Goal: Information Seeking & Learning: Learn about a topic

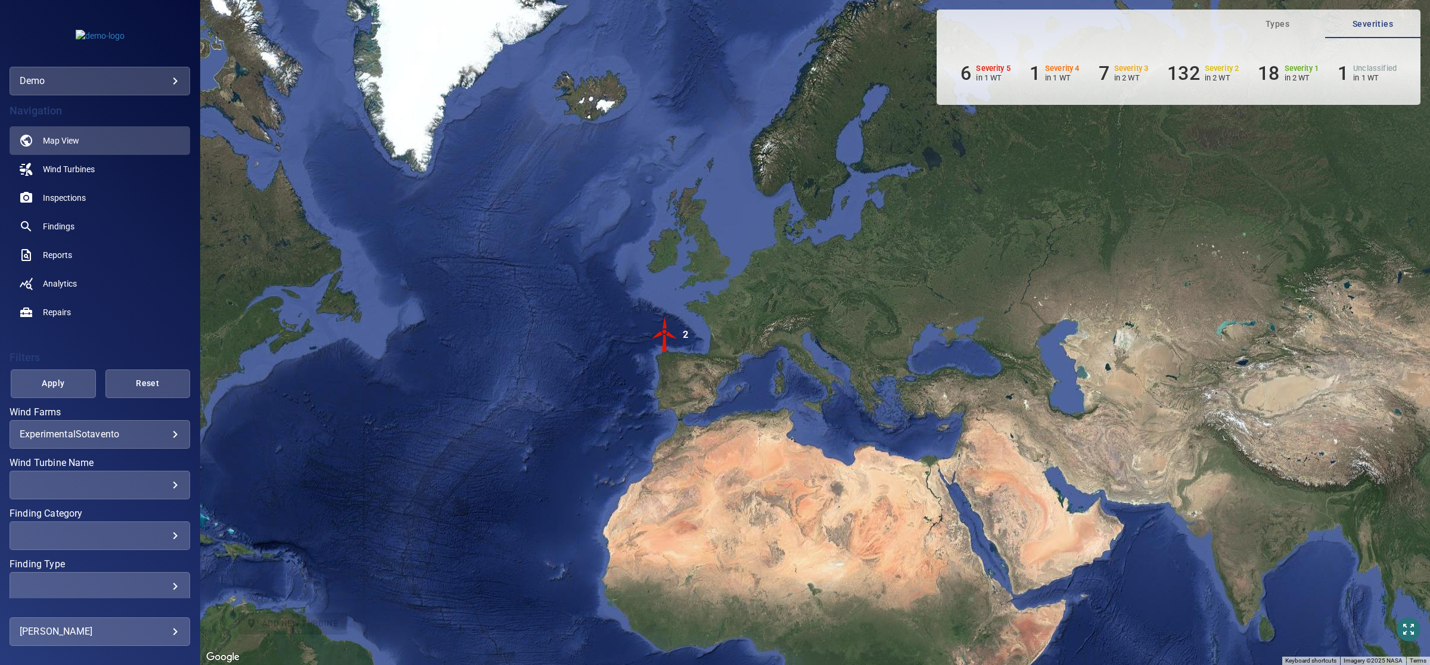
drag, startPoint x: 986, startPoint y: 293, endPoint x: 854, endPoint y: 324, distance: 135.7
click at [854, 324] on div "To activate drag with keyboard, press Alt + Enter. Once in keyboard drag state,…" at bounding box center [815, 332] width 1230 height 665
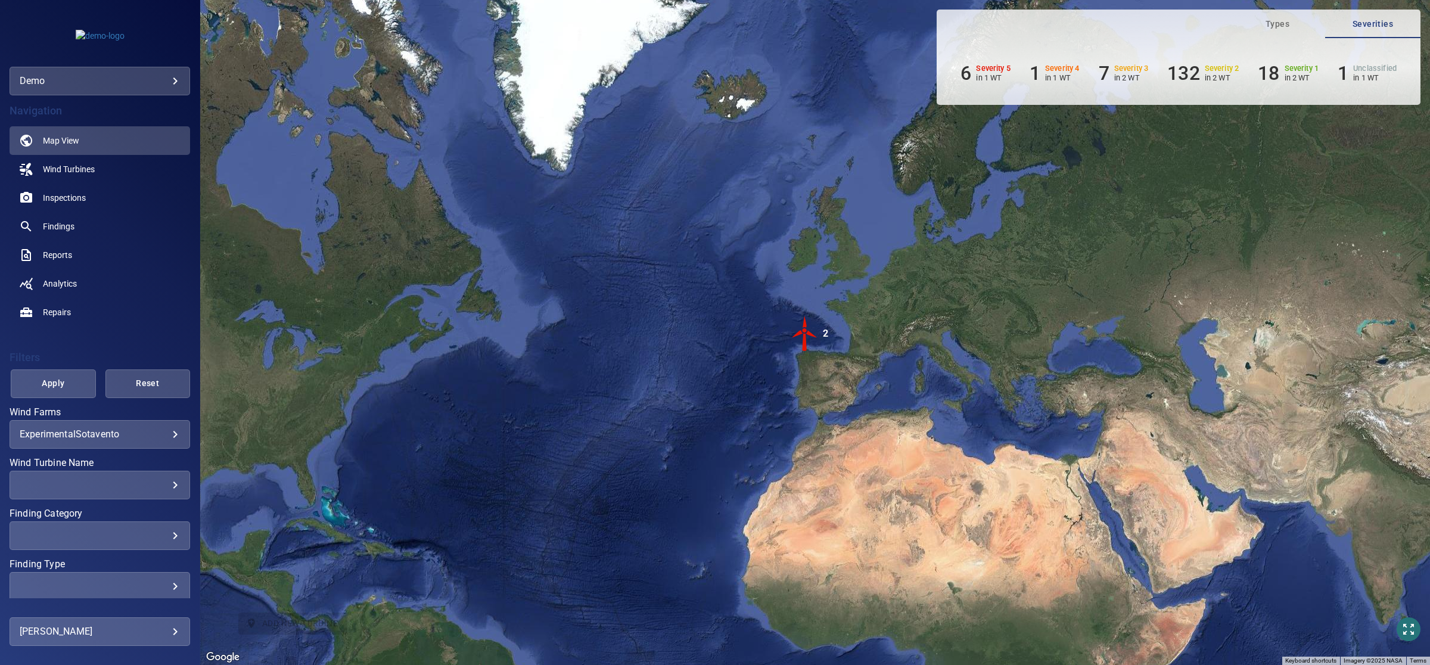
drag, startPoint x: 864, startPoint y: 358, endPoint x: 886, endPoint y: 390, distance: 39.0
click at [886, 390] on div "To activate drag with keyboard, press Alt + Enter. Once in keyboard drag state,…" at bounding box center [815, 332] width 1230 height 665
click at [806, 331] on img "2" at bounding box center [805, 334] width 36 height 36
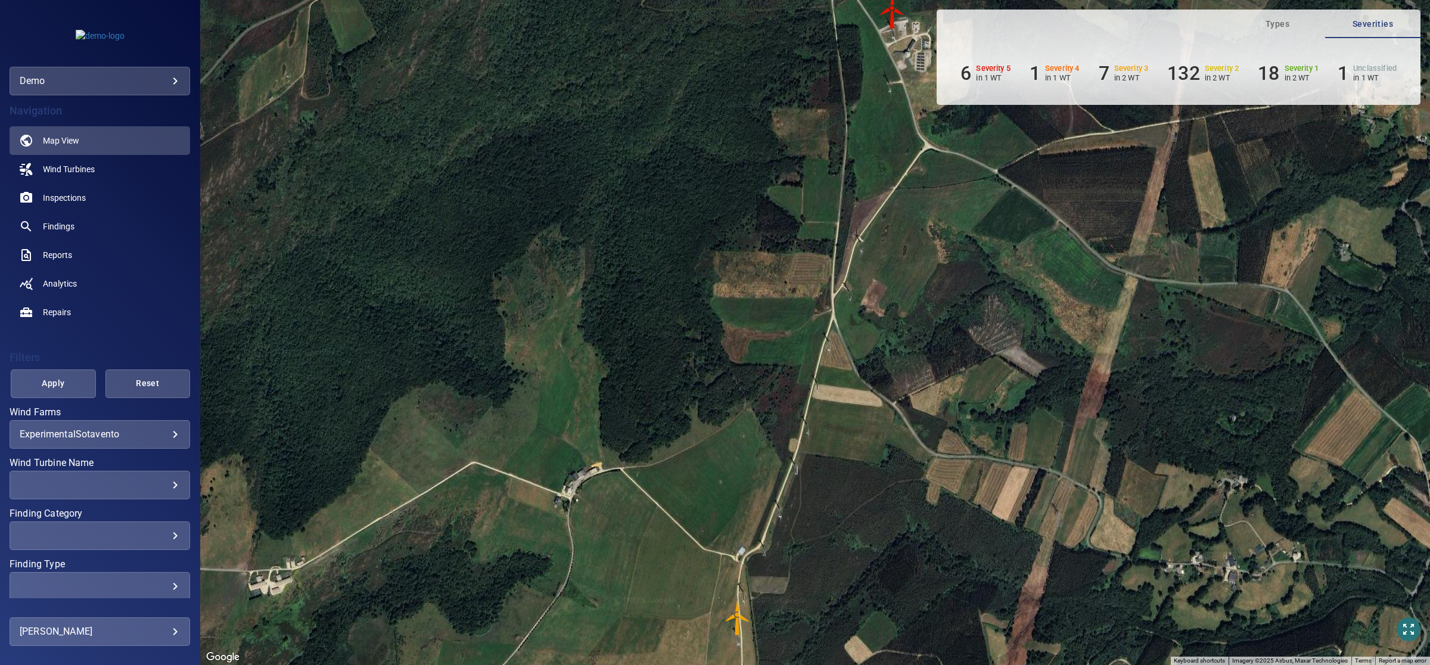
drag, startPoint x: 1014, startPoint y: 217, endPoint x: 977, endPoint y: 283, distance: 75.2
click at [978, 281] on div "To navigate, press the arrow keys. To activate drag with keyboard, press Alt + …" at bounding box center [815, 332] width 1230 height 665
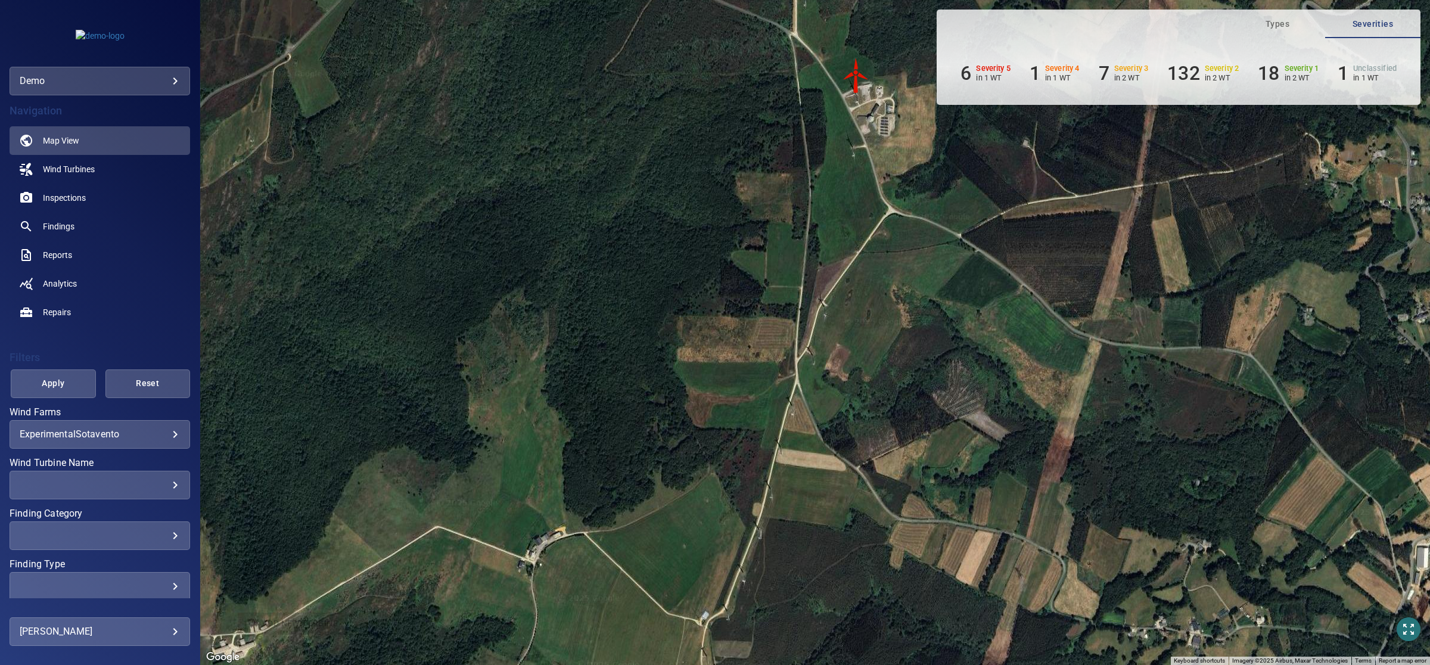
click at [861, 88] on img "WTG-14" at bounding box center [856, 76] width 36 height 36
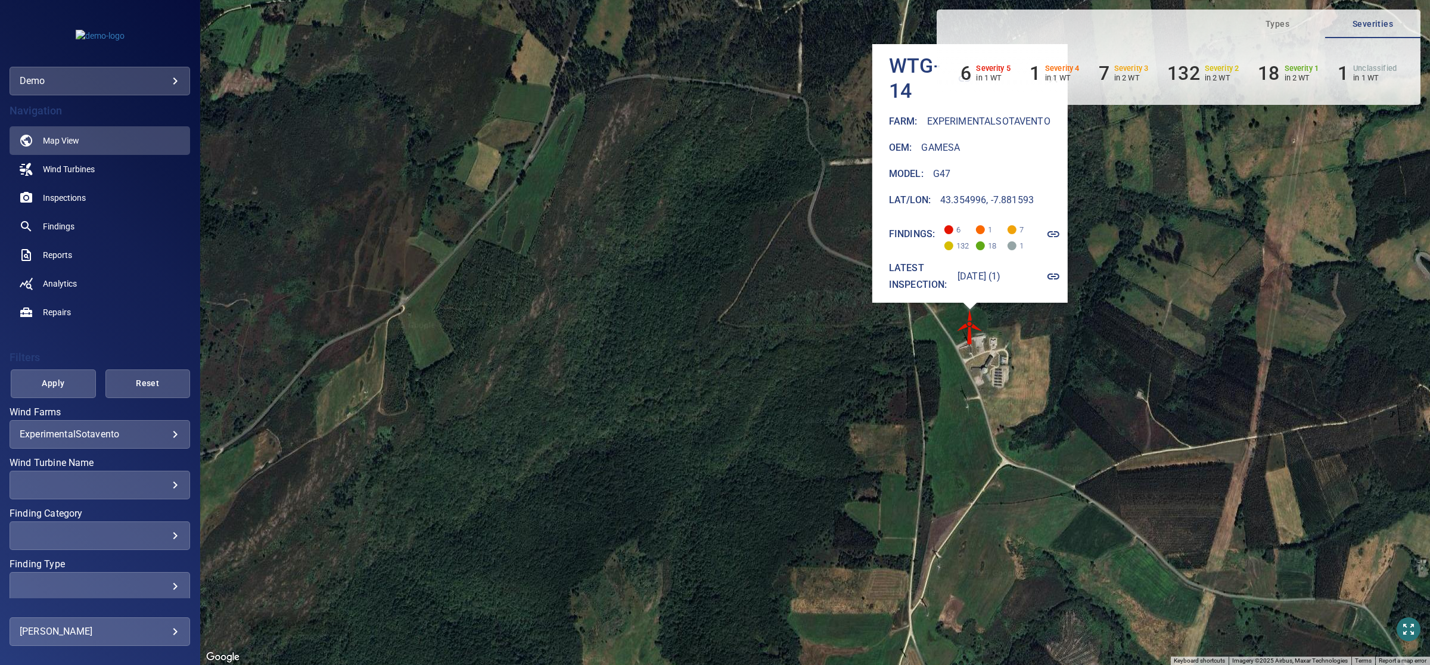
click at [1056, 231] on icon "button" at bounding box center [1054, 234] width 12 height 6
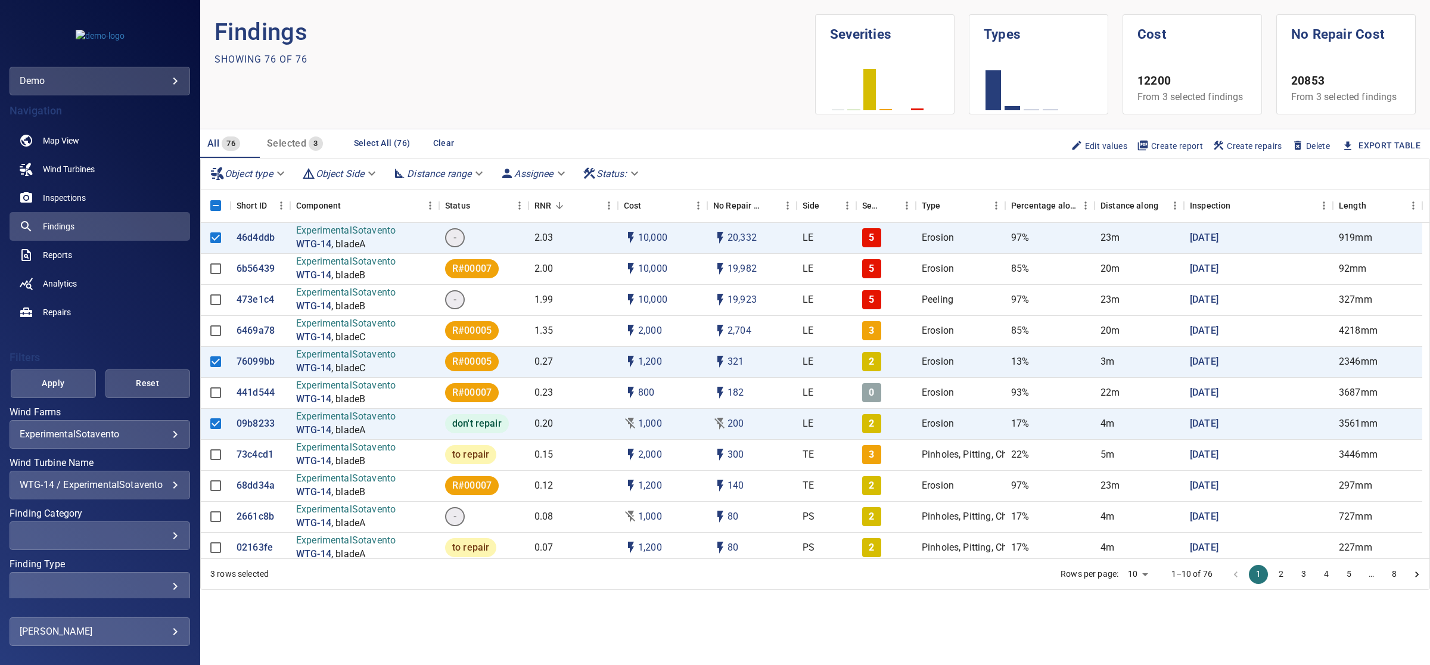
click at [1166, 145] on span "Create report" at bounding box center [1170, 145] width 66 height 13
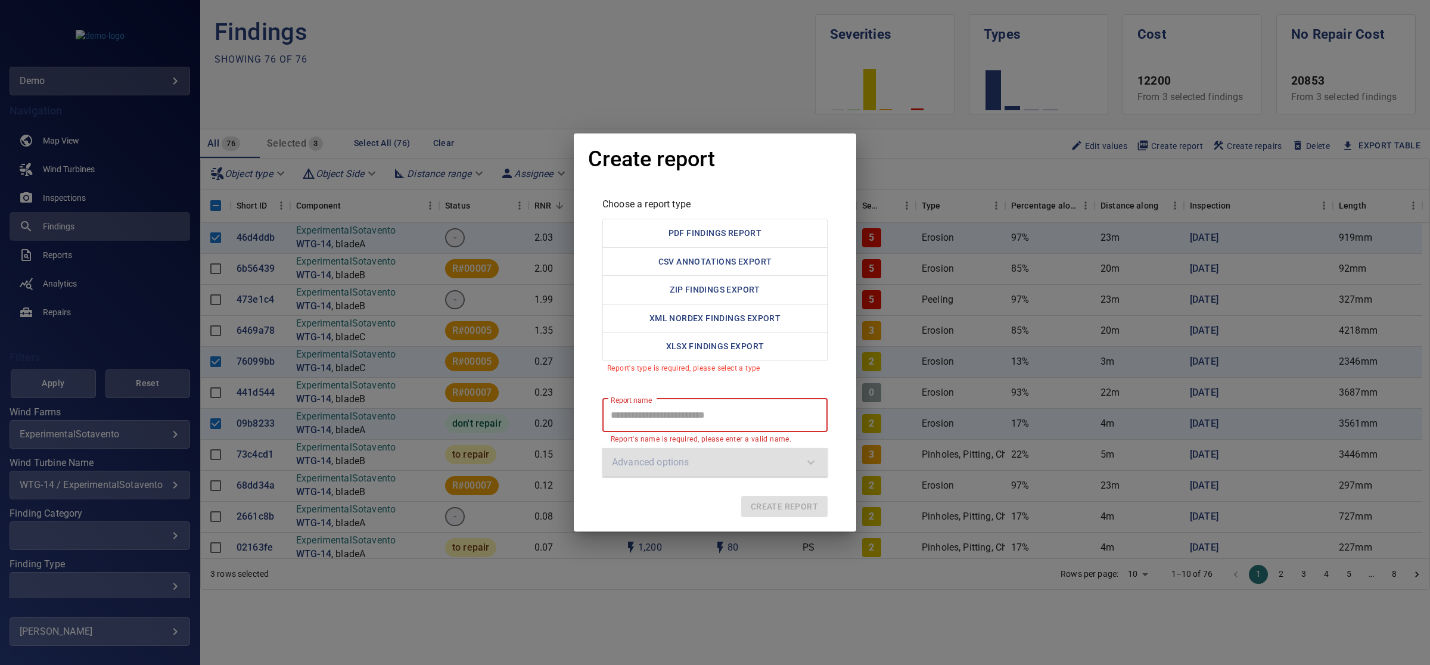
click at [954, 155] on div "Create report Choose a report type PDF Findings Report CSV Annotations Export Z…" at bounding box center [715, 332] width 1430 height 665
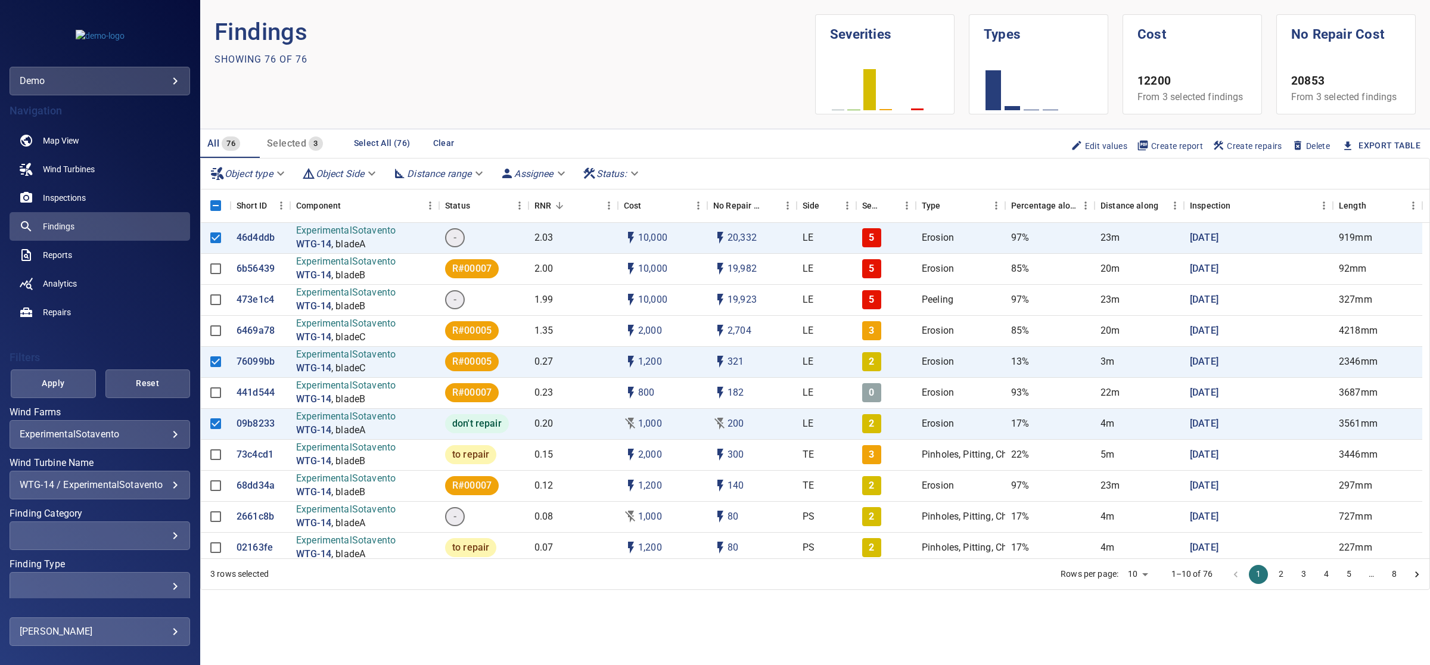
click at [129, 540] on div "​" at bounding box center [100, 535] width 160 height 11
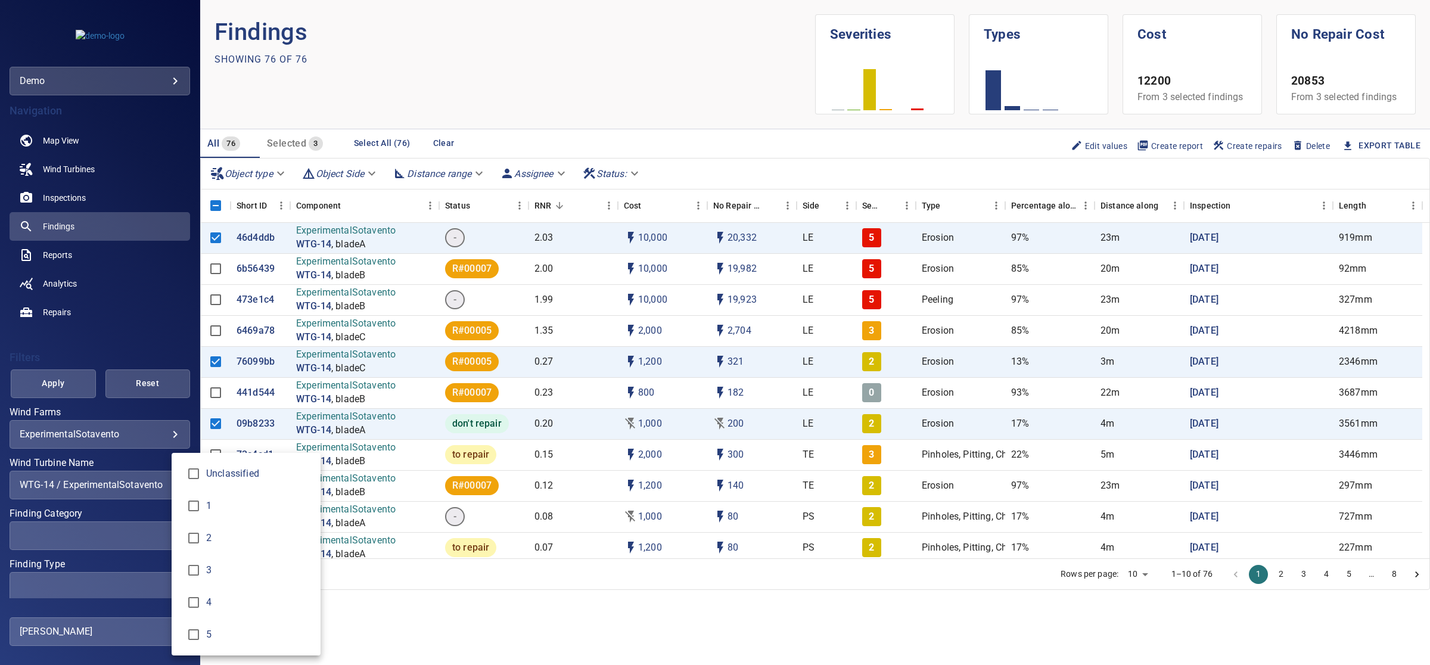
type input "*"
click at [43, 391] on div "Finding Category" at bounding box center [715, 332] width 1430 height 665
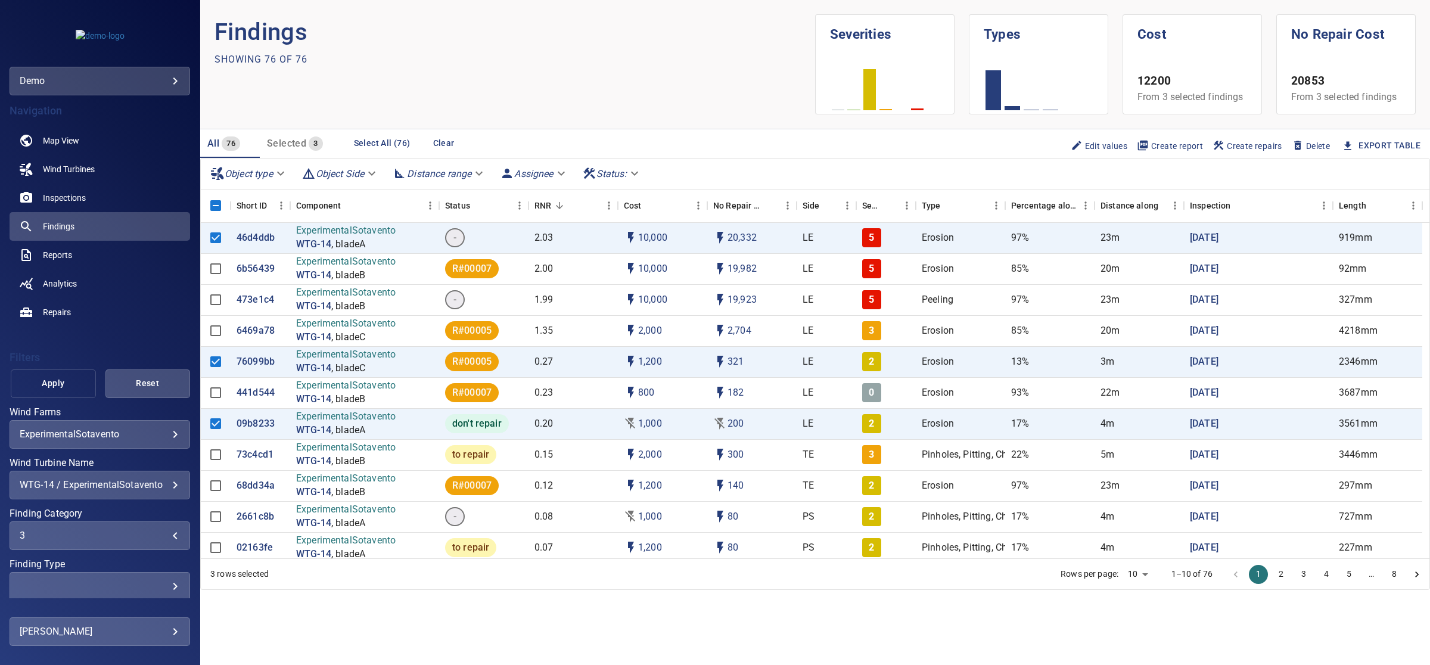
click at [57, 383] on span "Apply" at bounding box center [53, 383] width 55 height 15
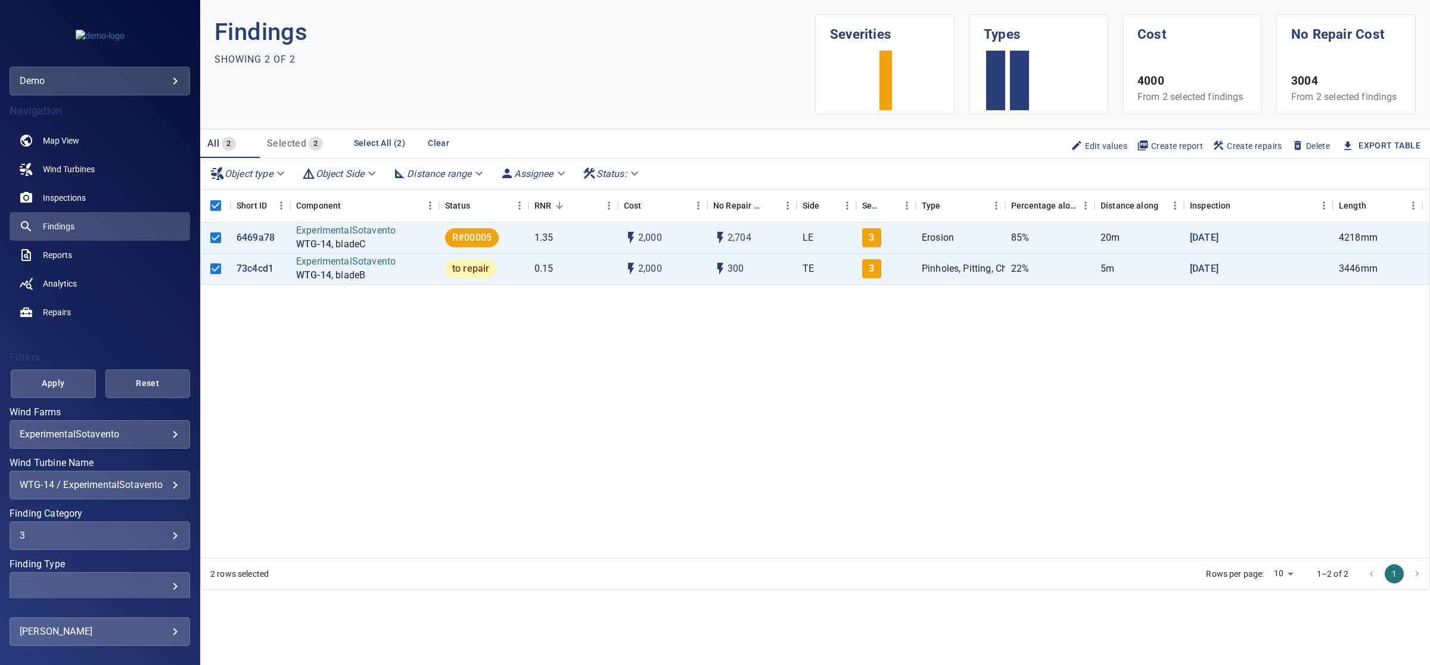
click at [1237, 144] on span "Create repairs" at bounding box center [1248, 145] width 70 height 13
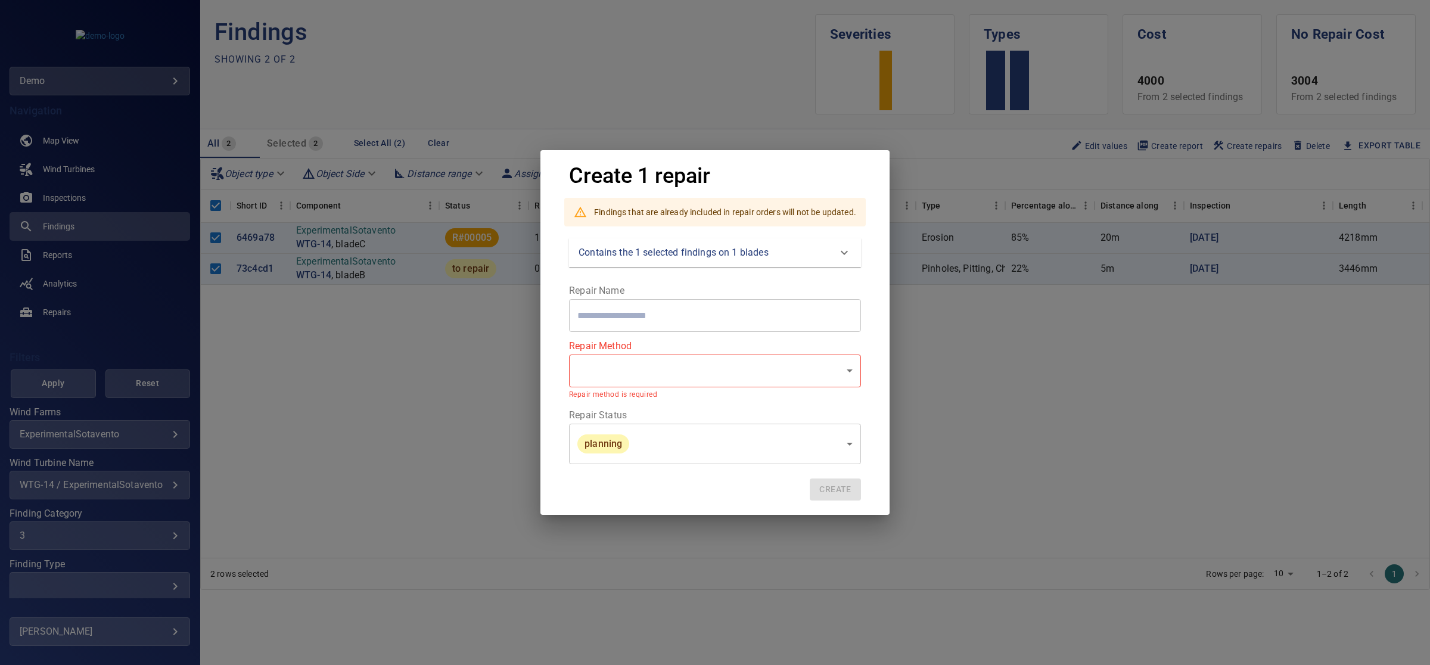
click at [937, 418] on div "Create 1 repair Findings that are already included in repair orders will not be…" at bounding box center [715, 332] width 1430 height 665
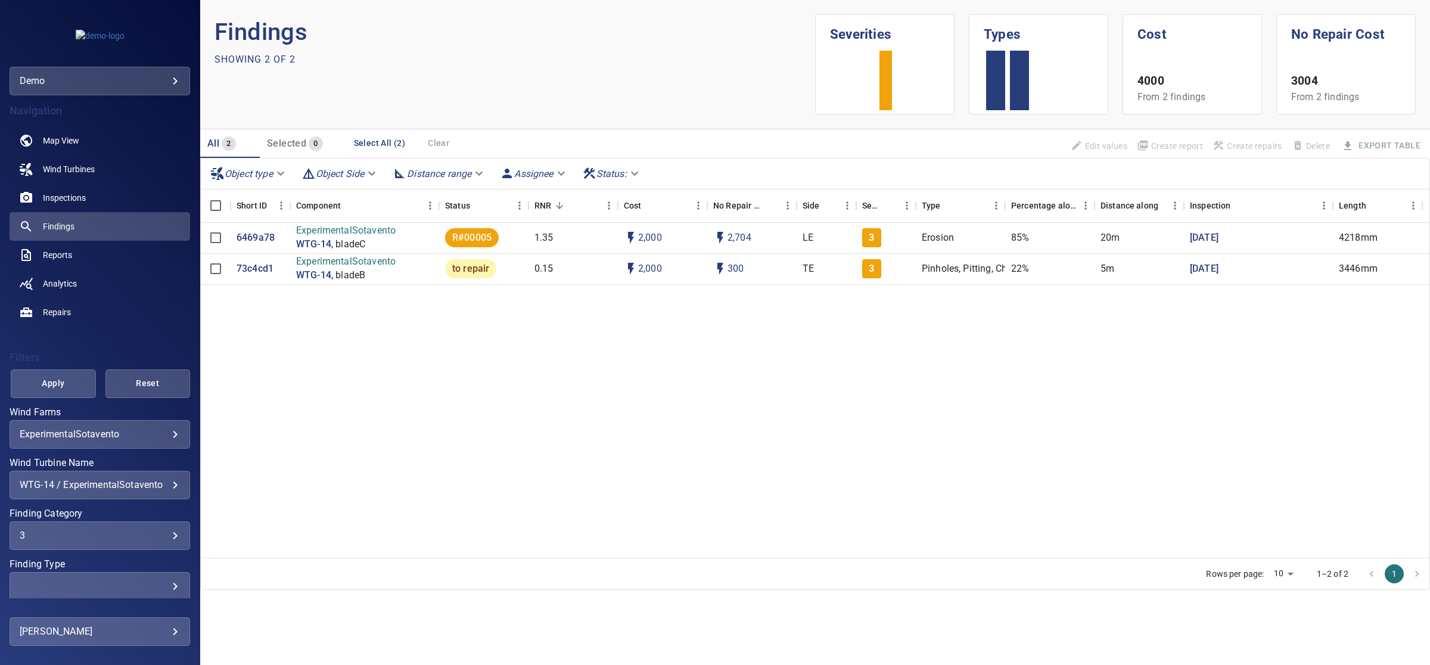
click at [121, 540] on div "3" at bounding box center [100, 535] width 160 height 11
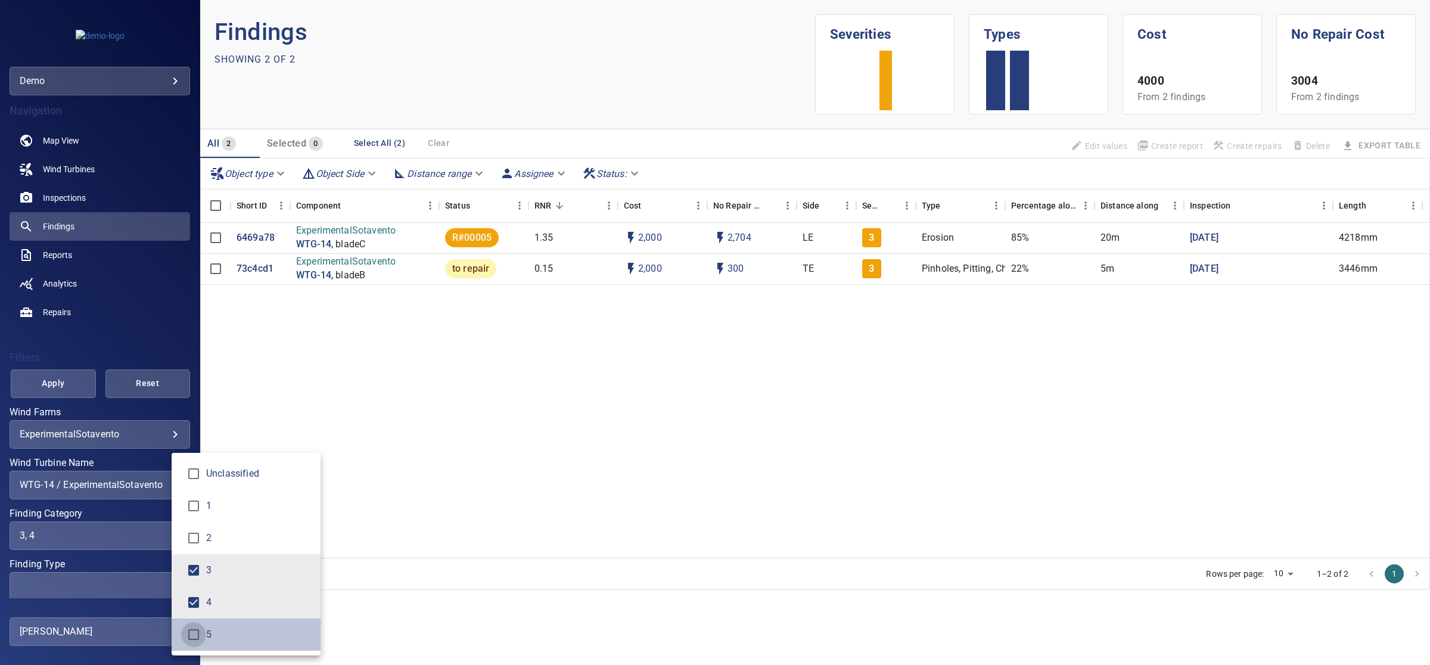
type input "*****"
click at [63, 374] on div "Finding Category" at bounding box center [715, 332] width 1430 height 665
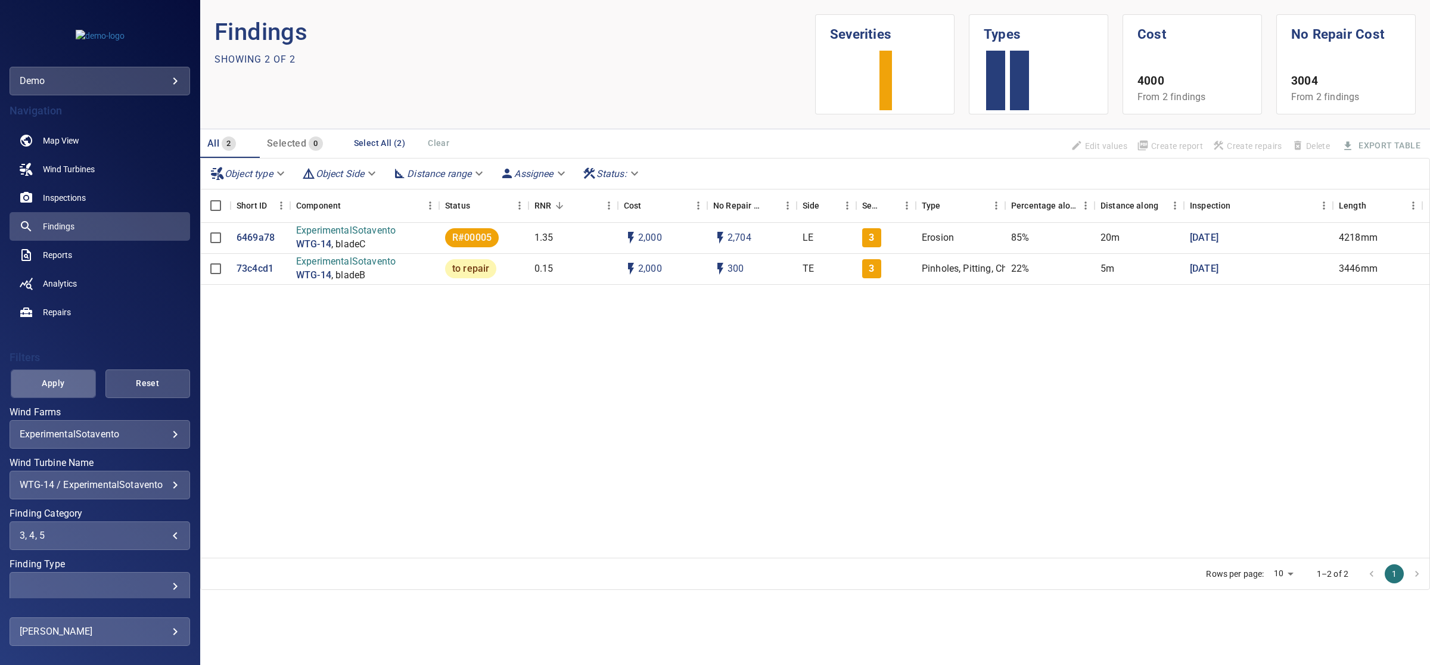
click at [61, 383] on span "Apply" at bounding box center [53, 383] width 55 height 15
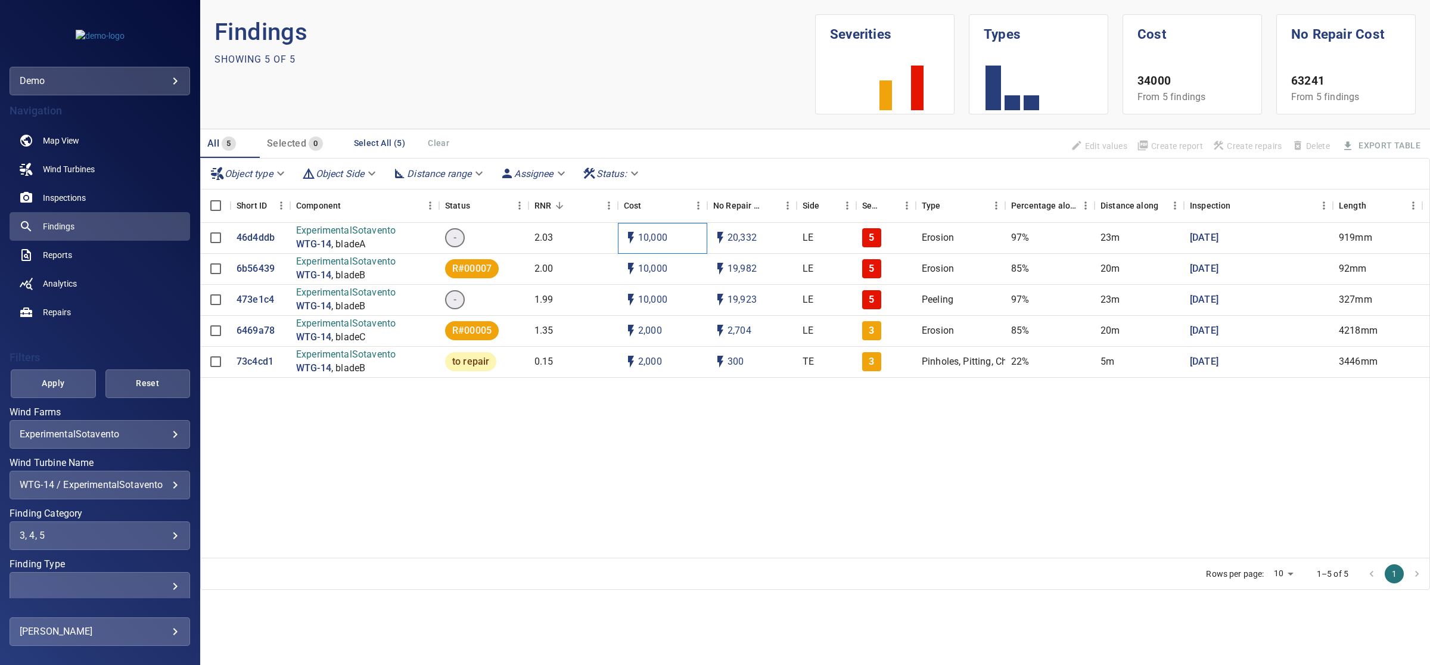
click at [651, 232] on p "10,000" at bounding box center [652, 238] width 29 height 14
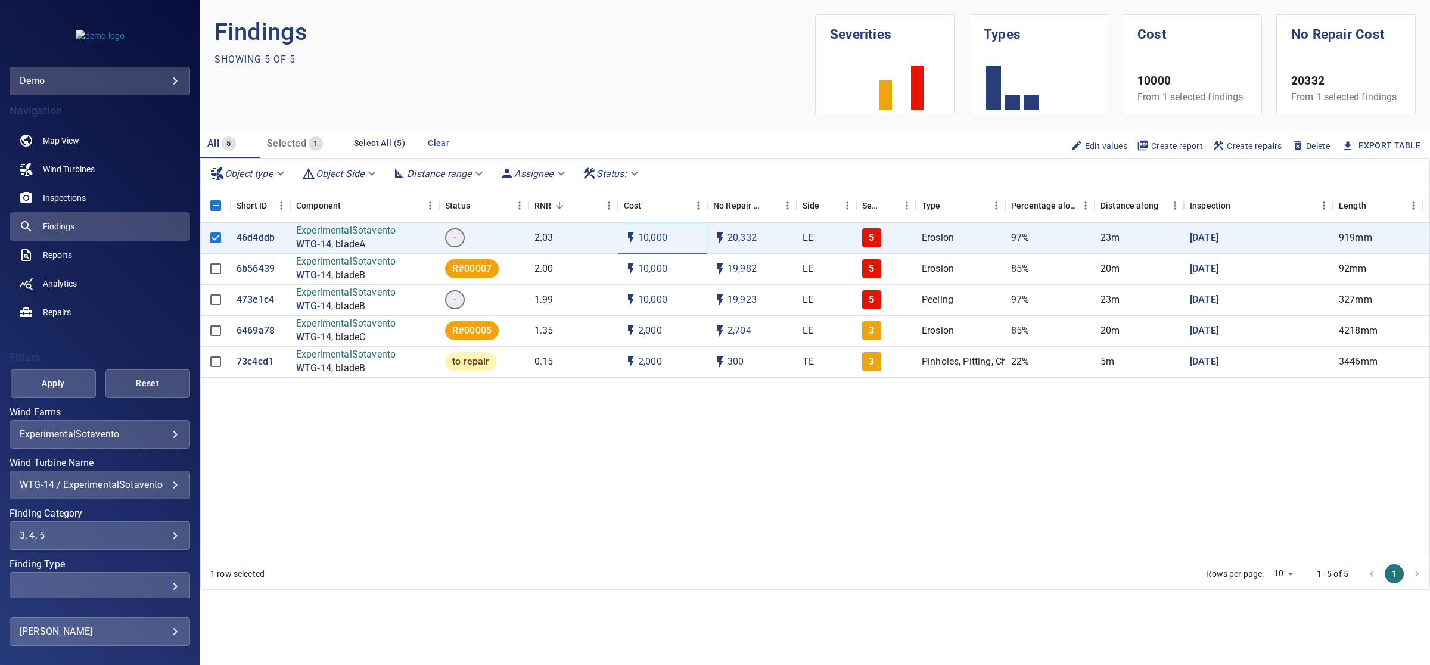
click at [668, 240] on div "10,000" at bounding box center [662, 238] width 89 height 31
click at [662, 238] on p "10,000" at bounding box center [652, 238] width 29 height 14
click at [1086, 143] on span "Edit values" at bounding box center [1099, 145] width 57 height 13
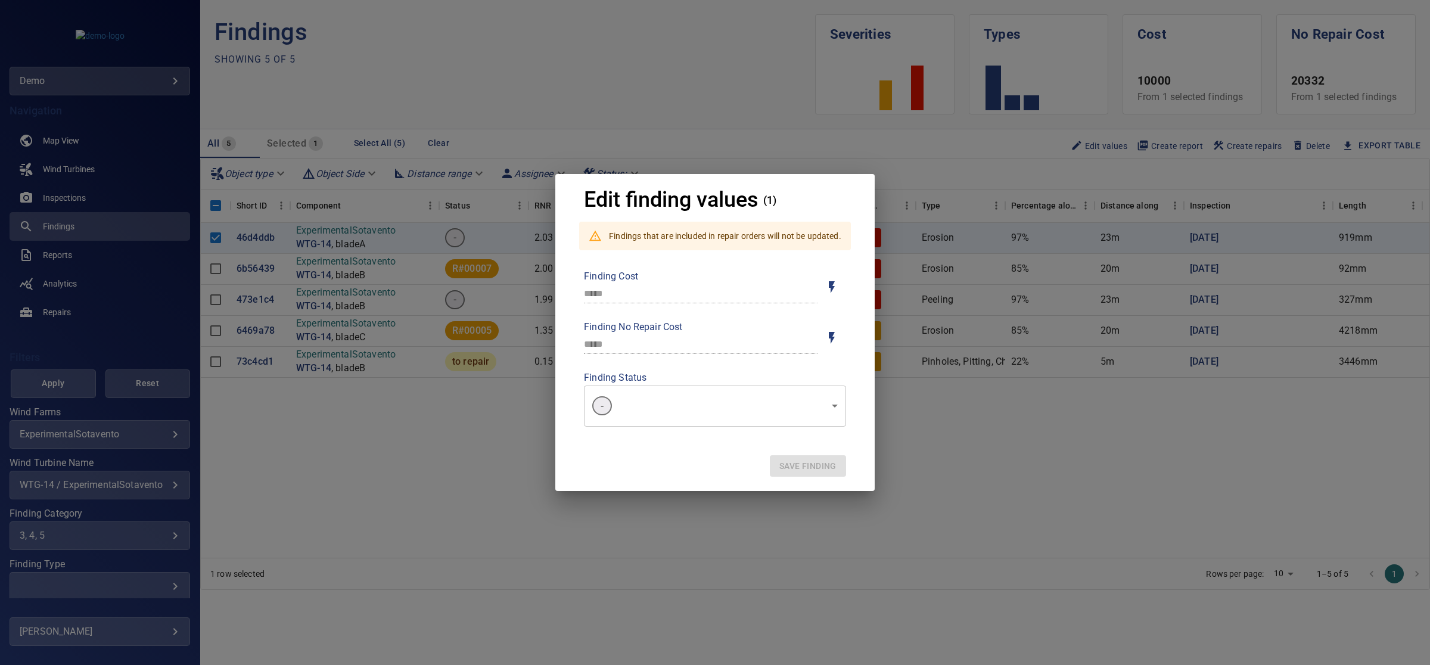
click at [978, 427] on div "Edit finding values (1) Findings that are included in repair orders will not be…" at bounding box center [715, 332] width 1430 height 665
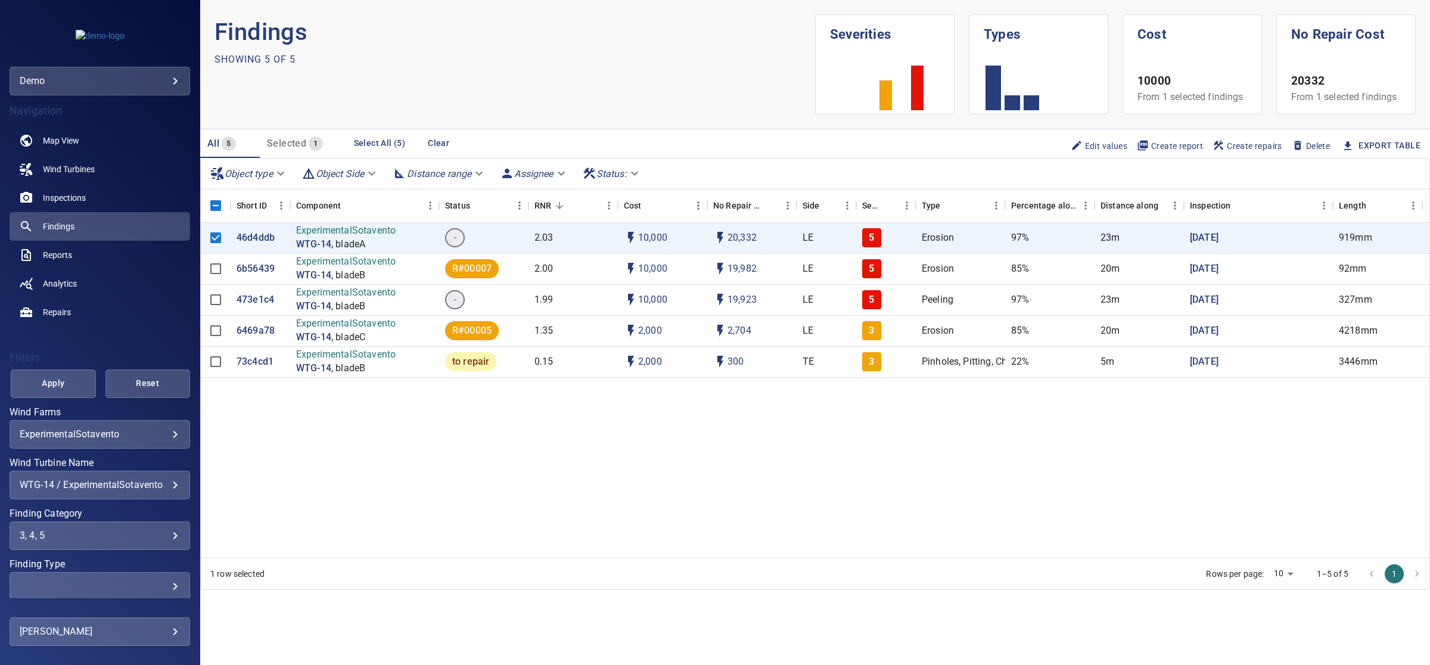
drag, startPoint x: 849, startPoint y: 495, endPoint x: 849, endPoint y: 464, distance: 31.0
click at [849, 484] on div "46d4ddb ExperimentalSotavento WTG-14 , bladeA - 2.03 10,000 20,332 LE 5 Erosion…" at bounding box center [815, 390] width 1229 height 335
click at [650, 242] on p "10,000" at bounding box center [652, 238] width 29 height 14
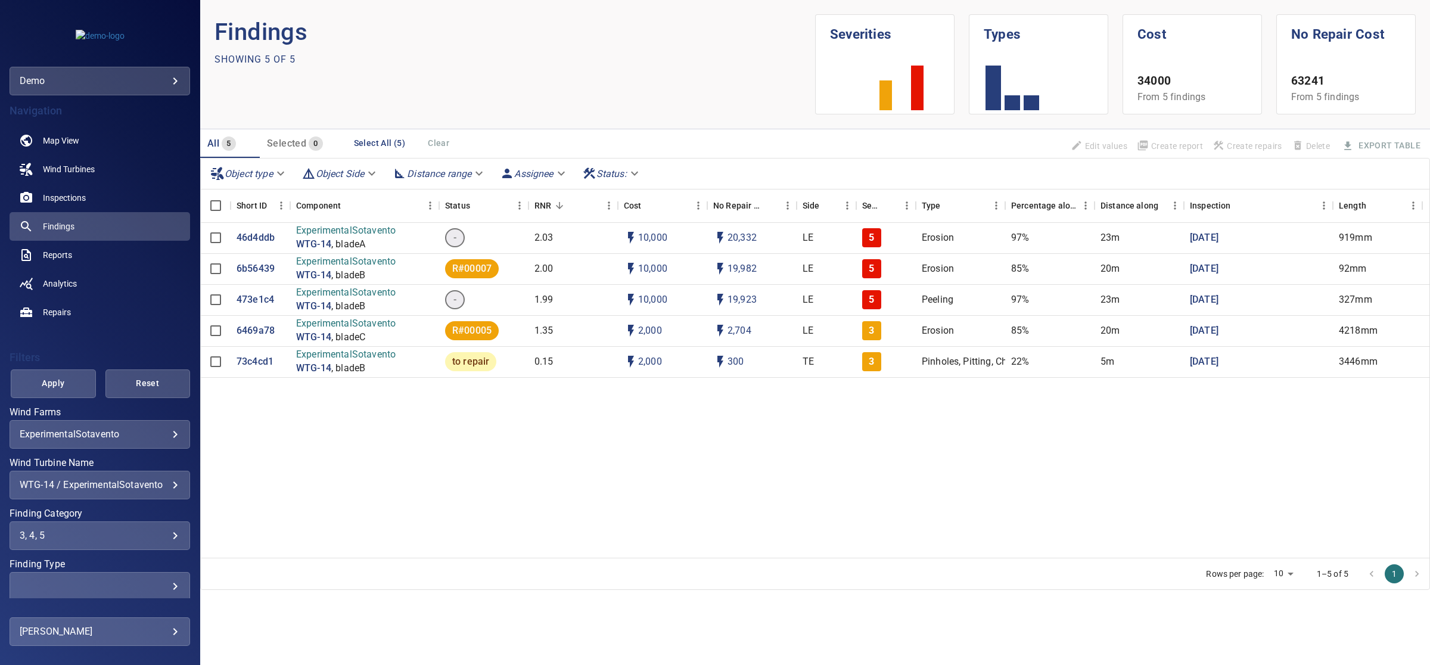
click at [653, 412] on div "46d4ddb ExperimentalSotavento WTG-14 , bladeA - 2.03 10,000 20,332 LE 5 Erosion…" at bounding box center [815, 390] width 1229 height 335
click at [88, 175] on link "Wind Turbines" at bounding box center [100, 169] width 181 height 29
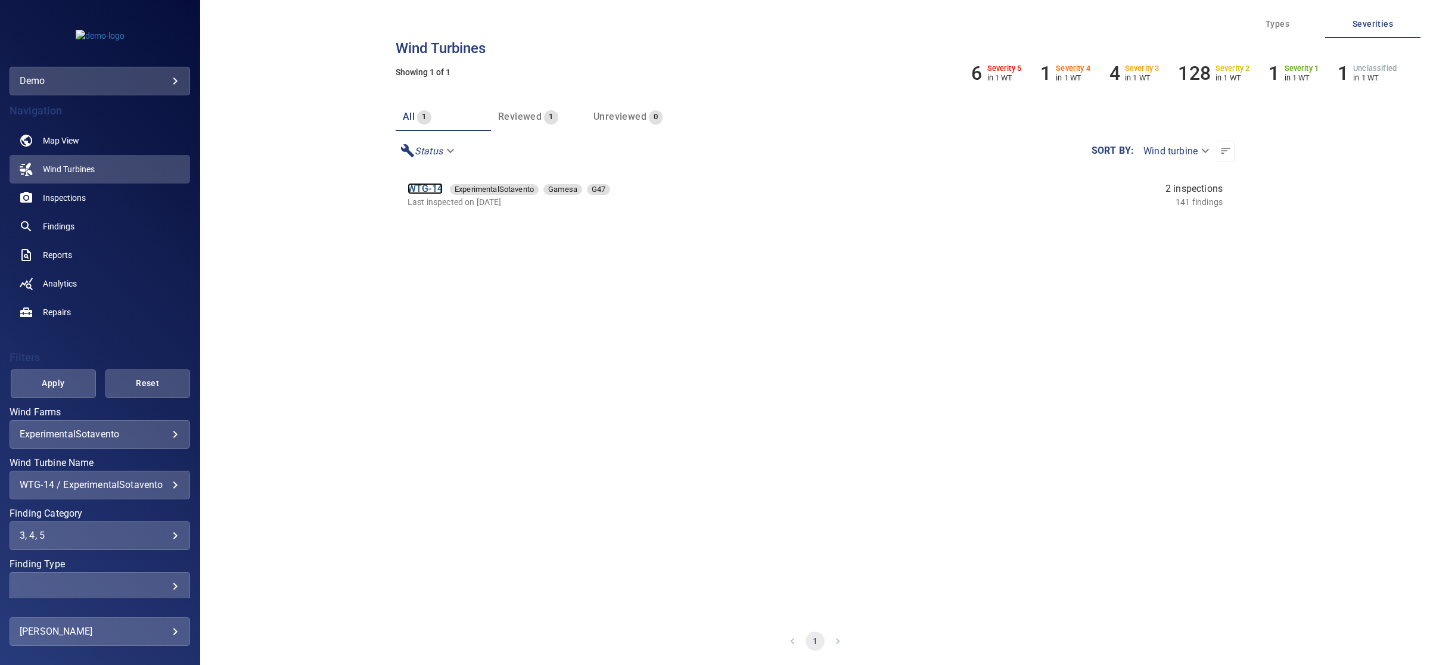
click at [433, 191] on link "WTG-14" at bounding box center [425, 188] width 35 height 11
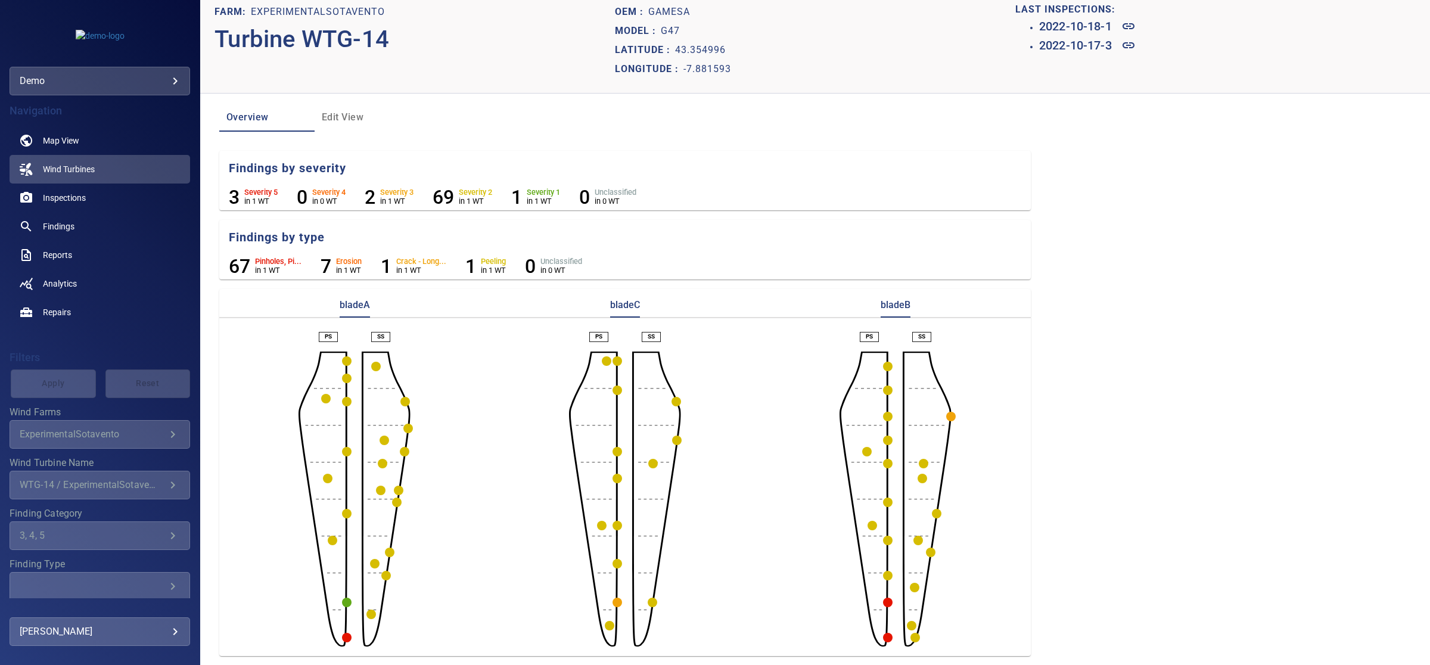
scroll to position [13, 0]
click at [346, 638] on circle "button" at bounding box center [347, 637] width 10 height 10
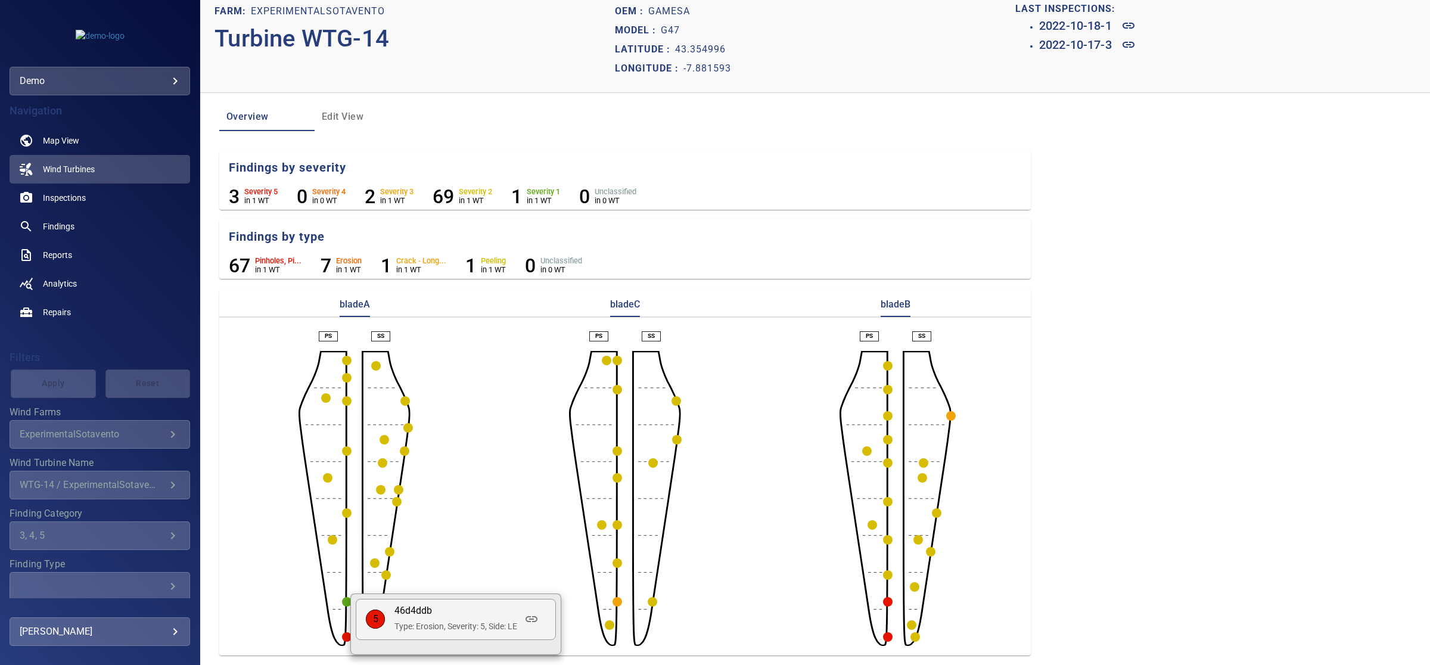
click at [436, 614] on p "46d4ddb" at bounding box center [455, 611] width 123 height 14
click at [533, 629] on link at bounding box center [531, 619] width 29 height 29
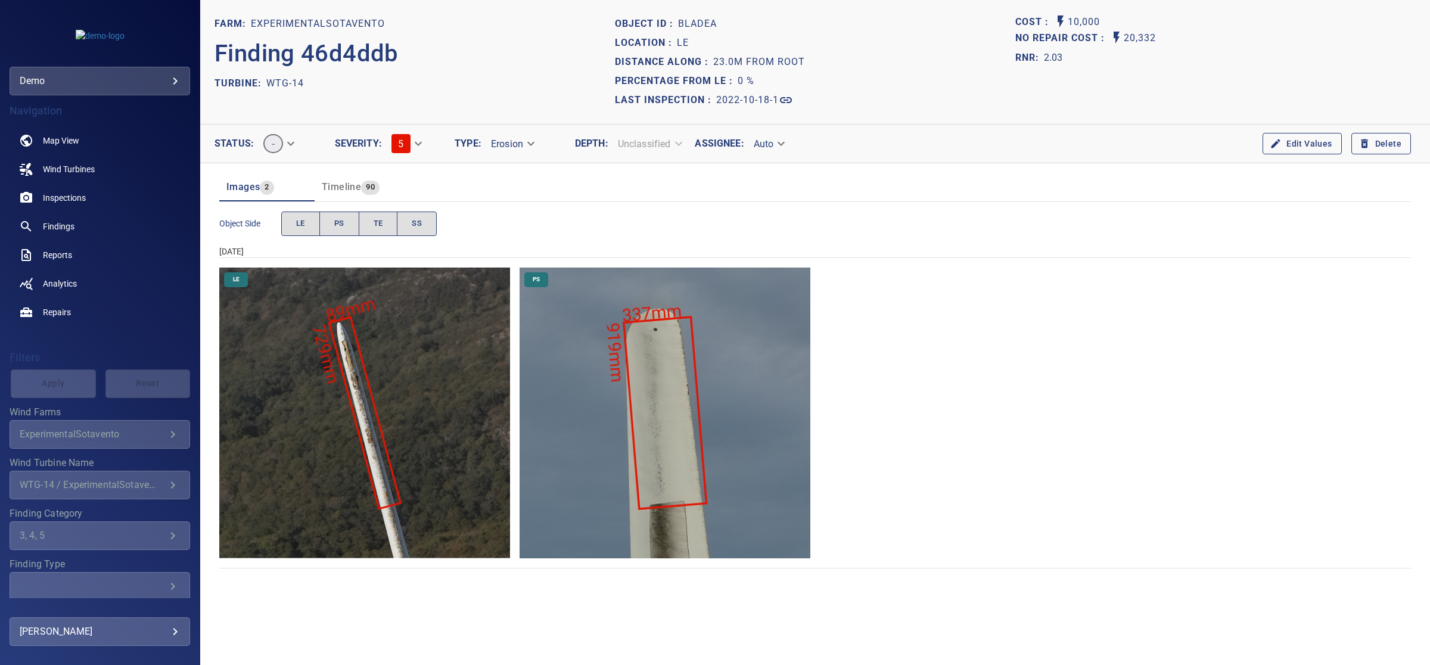
click at [724, 386] on img "ExperimentalSotavento/WTG-14/2022-10-18-1/2022-10-18-1/image72wp79.jpg" at bounding box center [665, 413] width 291 height 291
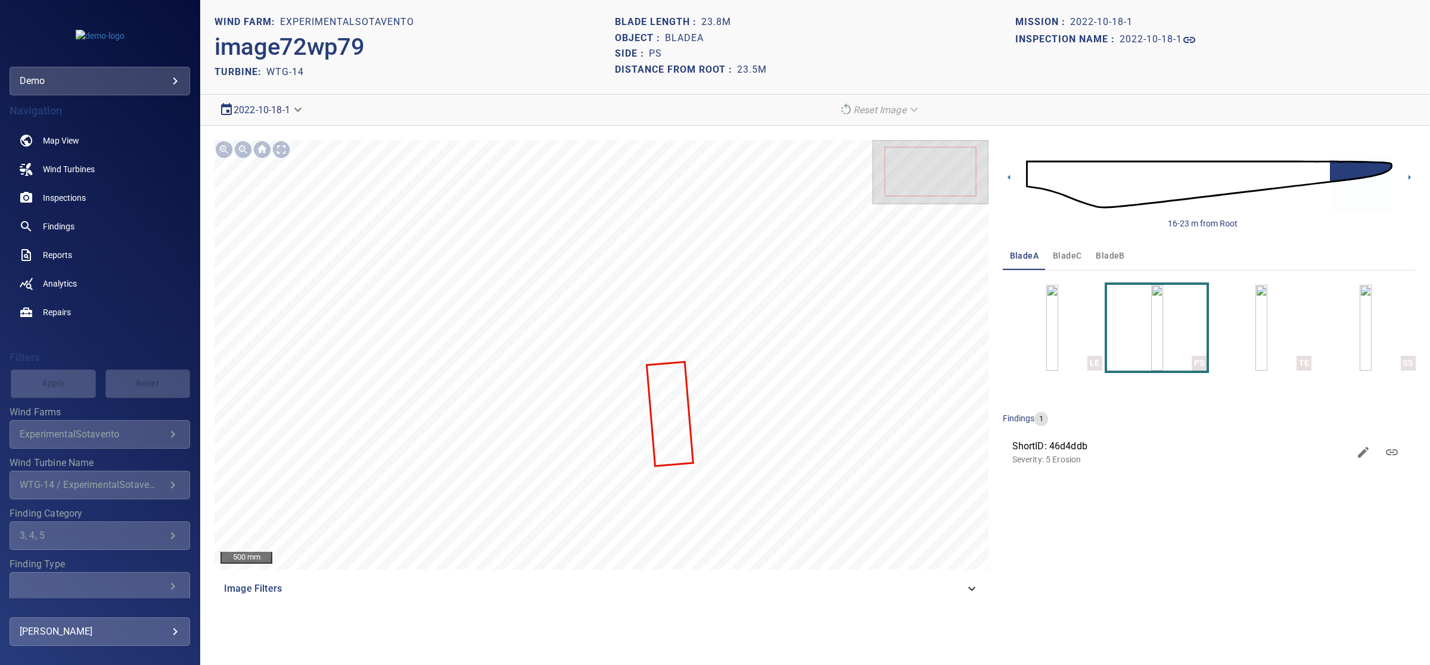
click at [270, 111] on body "**********" at bounding box center [715, 378] width 1430 height 757
click at [288, 128] on li "2022-10-17-3" at bounding box center [262, 130] width 95 height 21
click at [287, 112] on body "**********" at bounding box center [715, 378] width 1430 height 757
click at [287, 125] on li "2022-10-17-3" at bounding box center [262, 130] width 95 height 21
click at [286, 105] on body "**********" at bounding box center [715, 378] width 1430 height 757
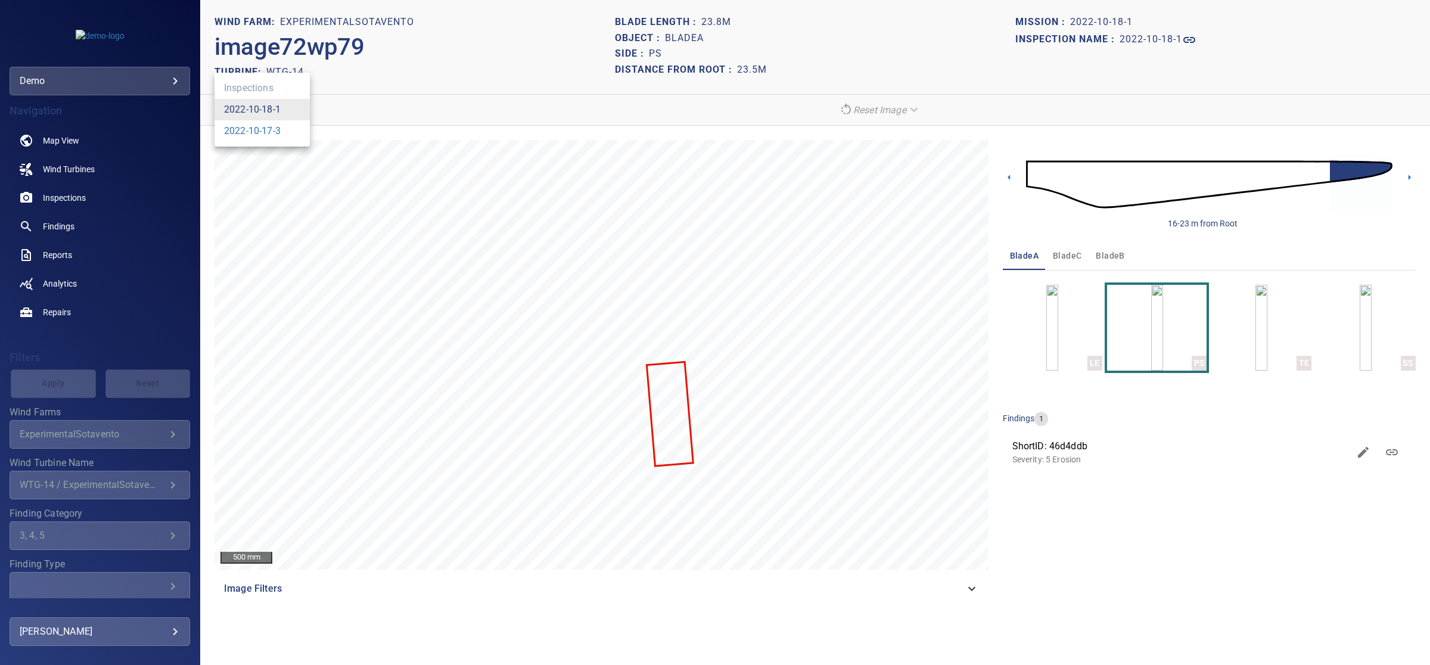
click at [276, 104] on link "2022-10-18-1" at bounding box center [252, 109] width 57 height 14
click at [287, 114] on body "**********" at bounding box center [715, 378] width 1430 height 757
click at [282, 134] on li "2022-10-17-3" at bounding box center [262, 130] width 95 height 21
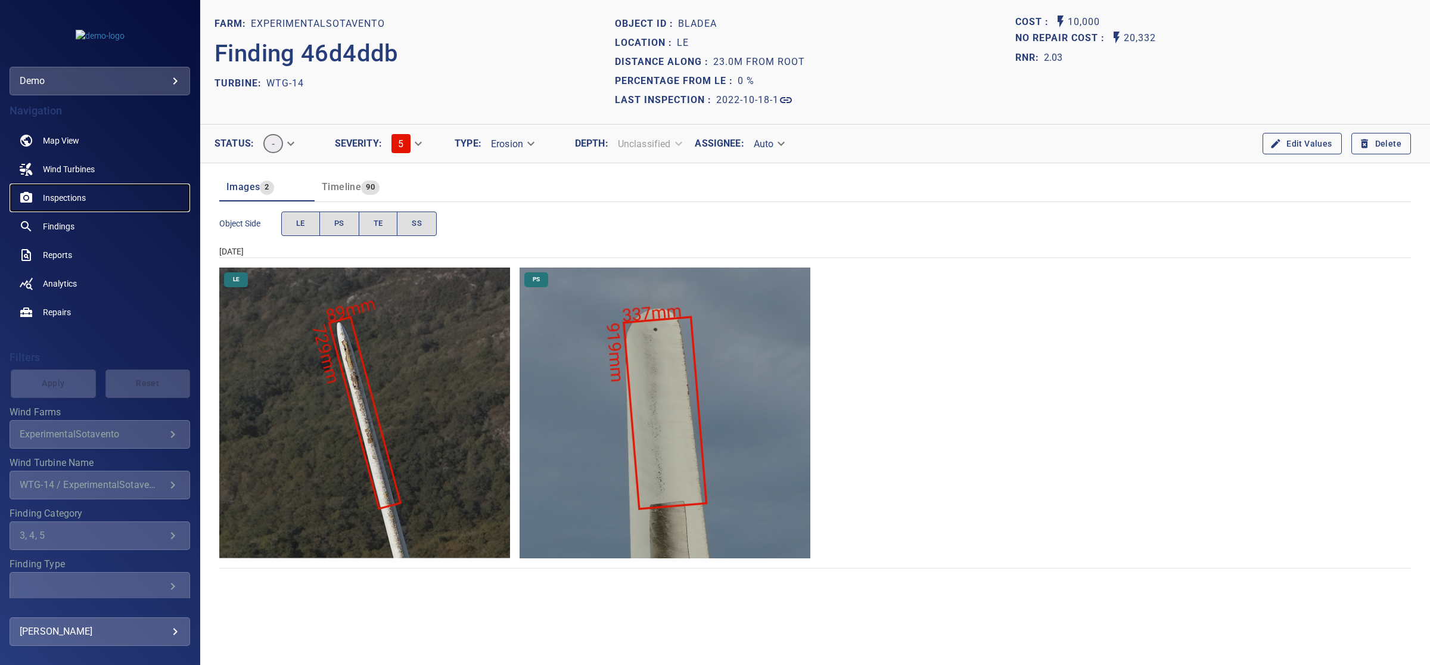
click at [93, 197] on link "Inspections" at bounding box center [100, 198] width 181 height 29
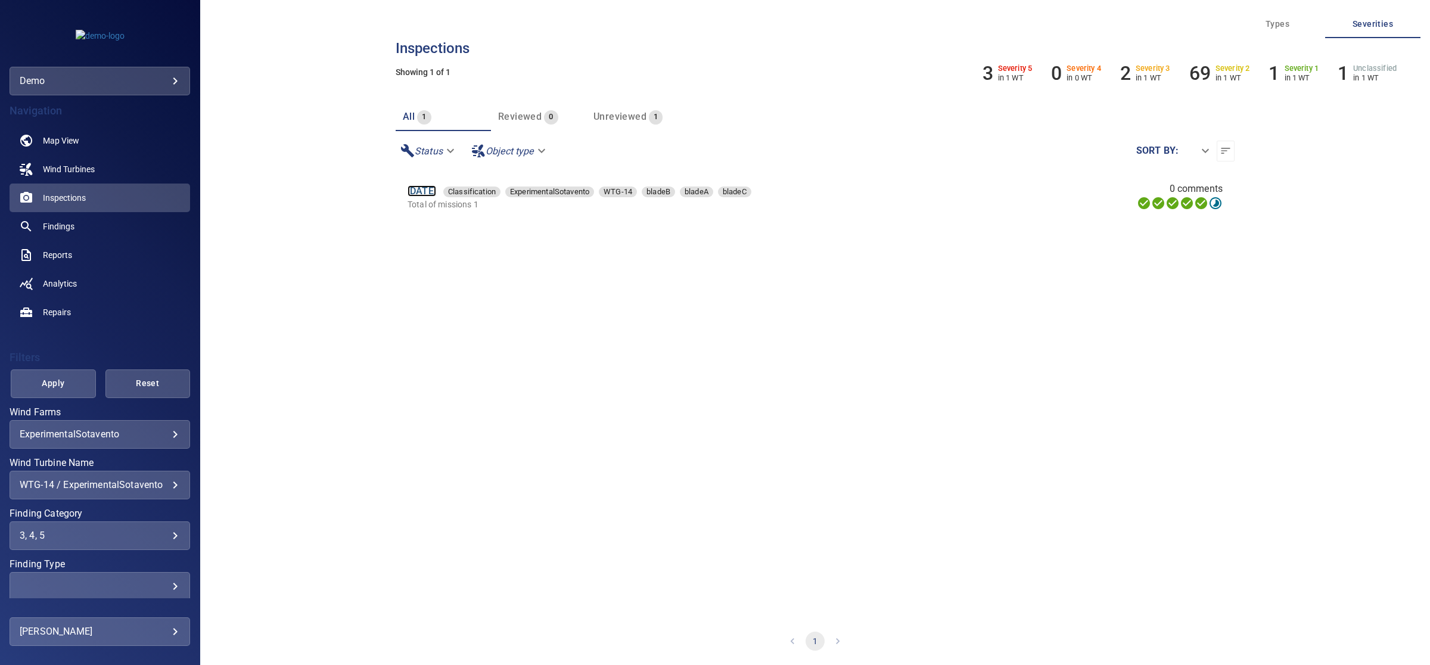
click at [424, 195] on link "[DATE]" at bounding box center [422, 190] width 29 height 11
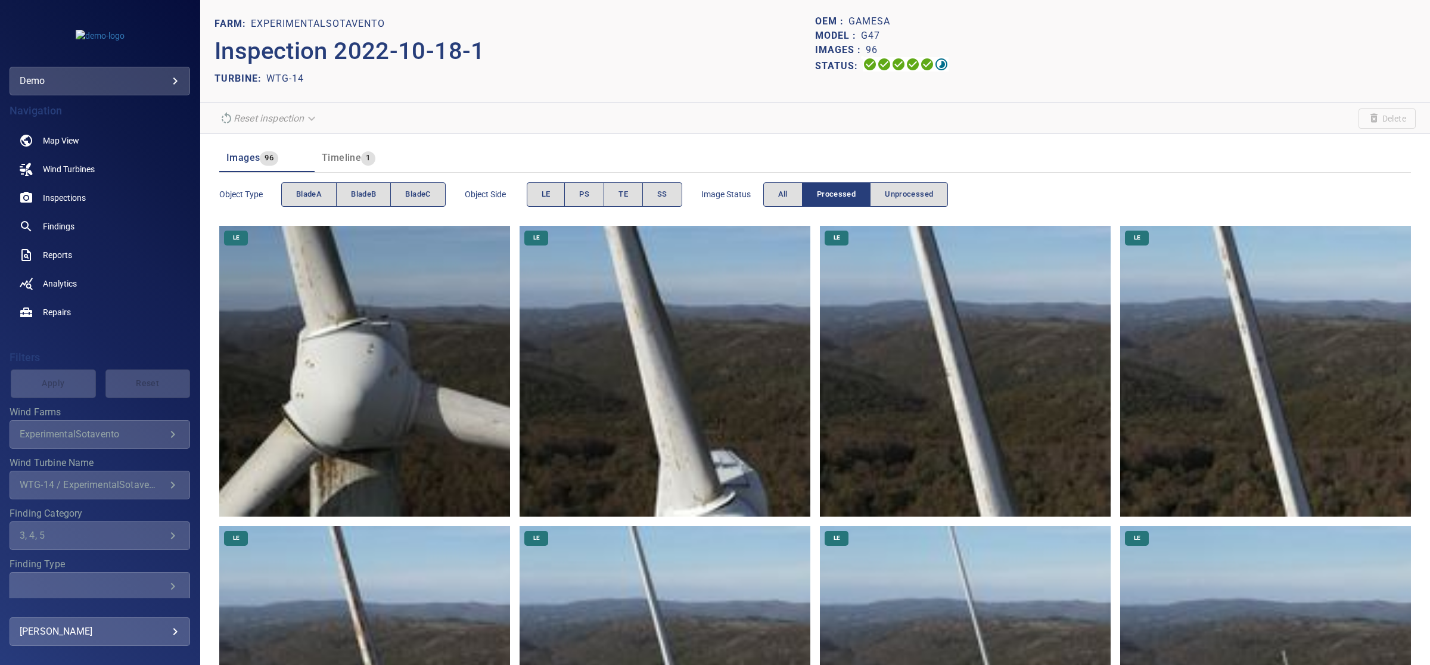
click at [779, 346] on img at bounding box center [665, 371] width 291 height 291
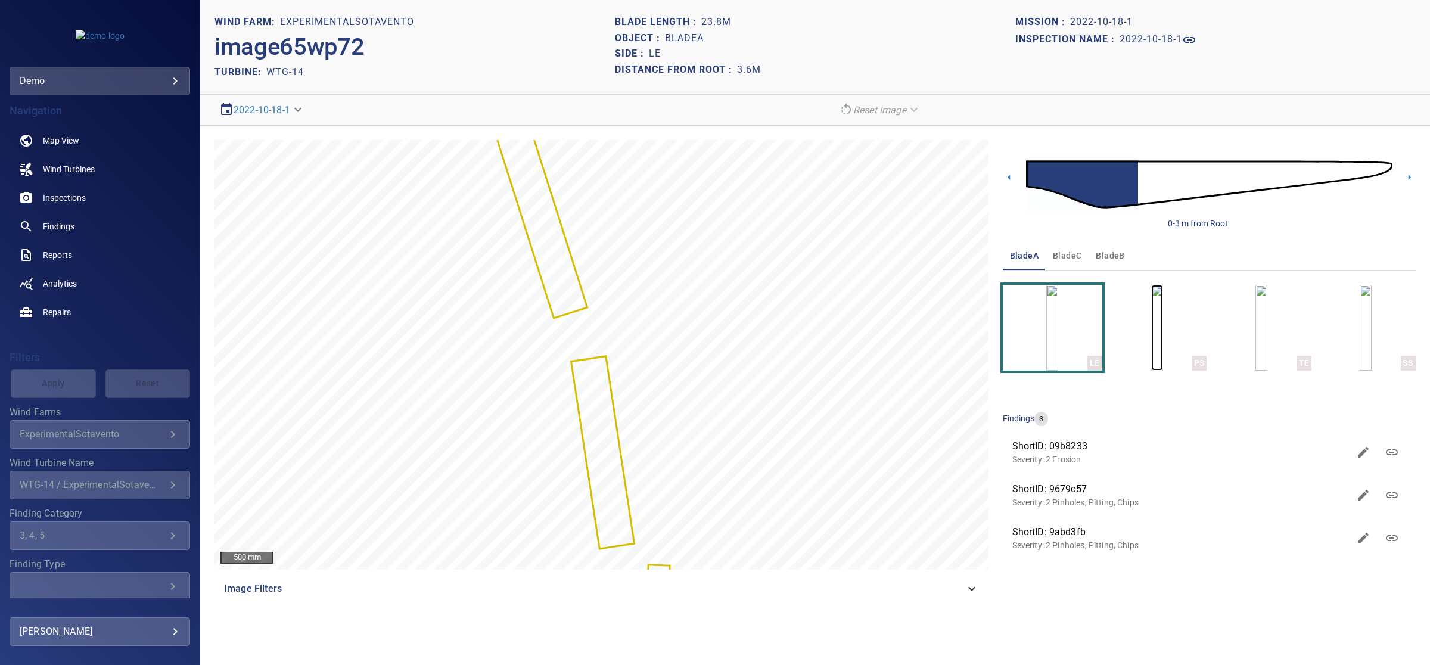
click at [1163, 327] on img "button" at bounding box center [1157, 328] width 12 height 86
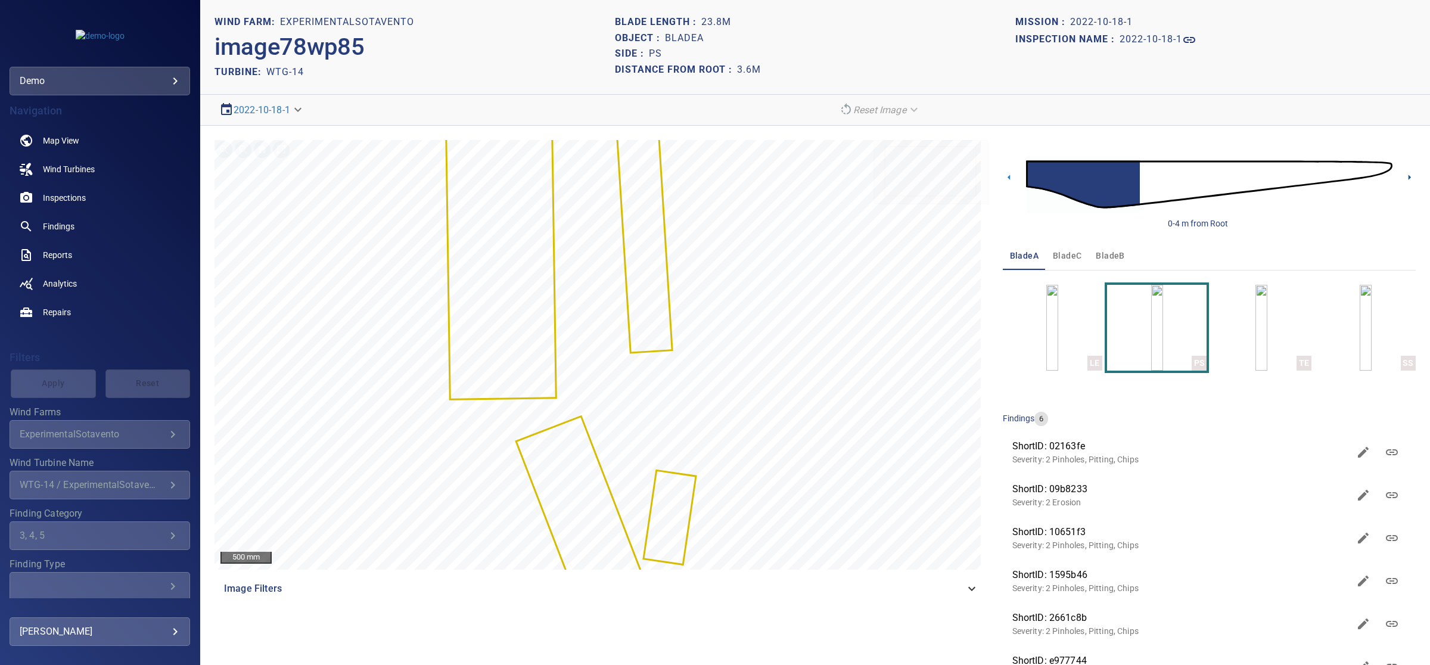
click at [1403, 180] on icon at bounding box center [1409, 177] width 13 height 13
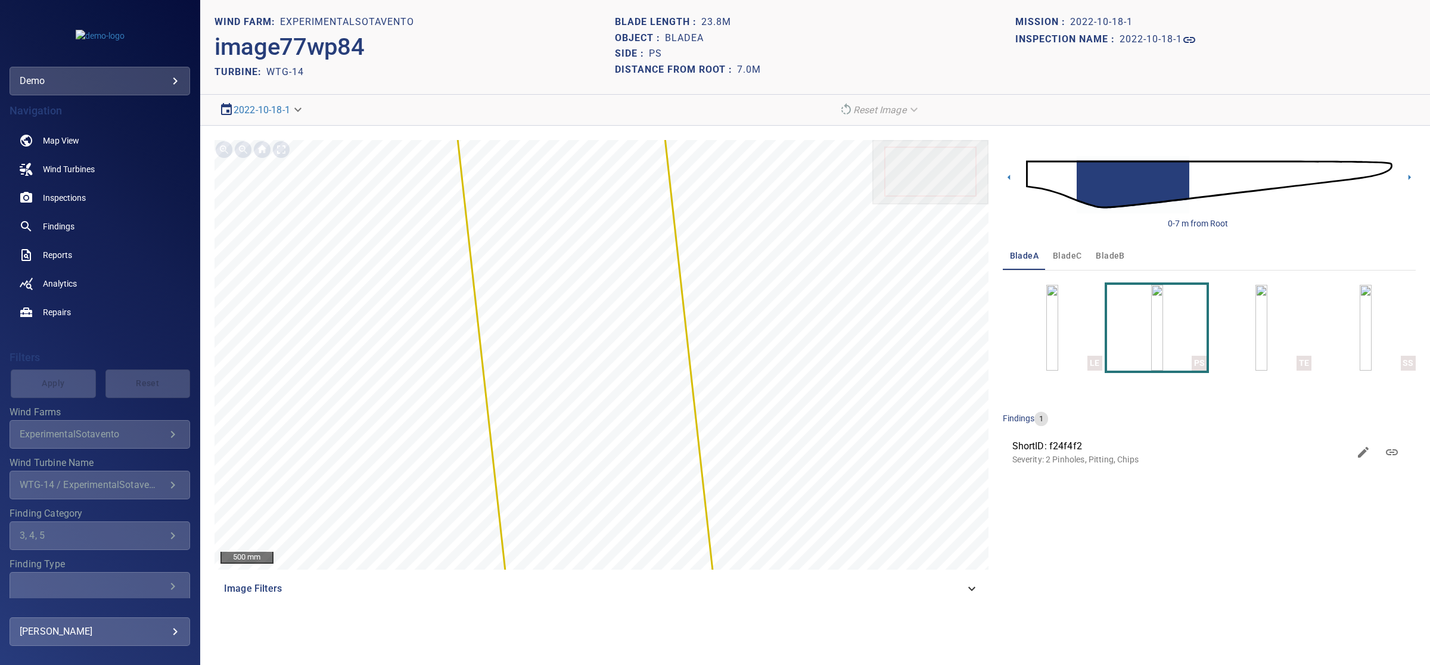
click at [1401, 180] on div "0-7 m from Root" at bounding box center [1209, 184] width 413 height 89
click at [1407, 179] on icon at bounding box center [1409, 177] width 13 height 13
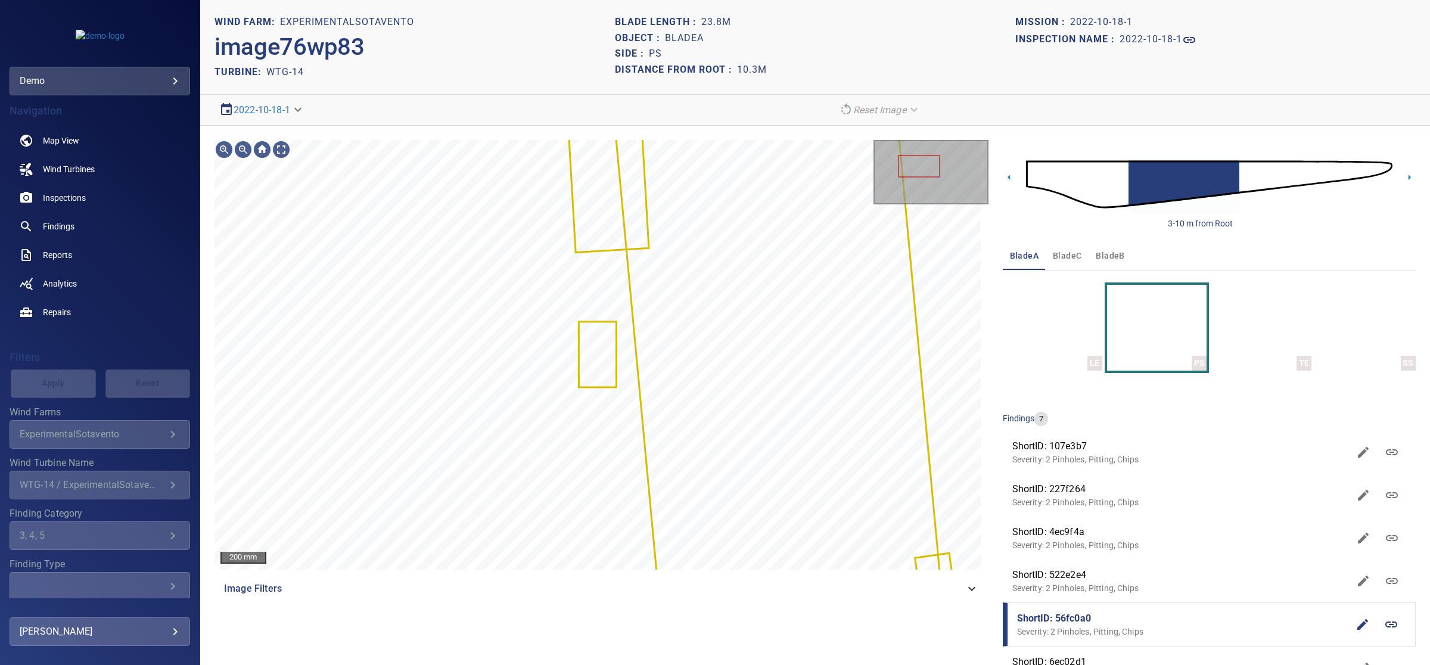
scroll to position [86, 0]
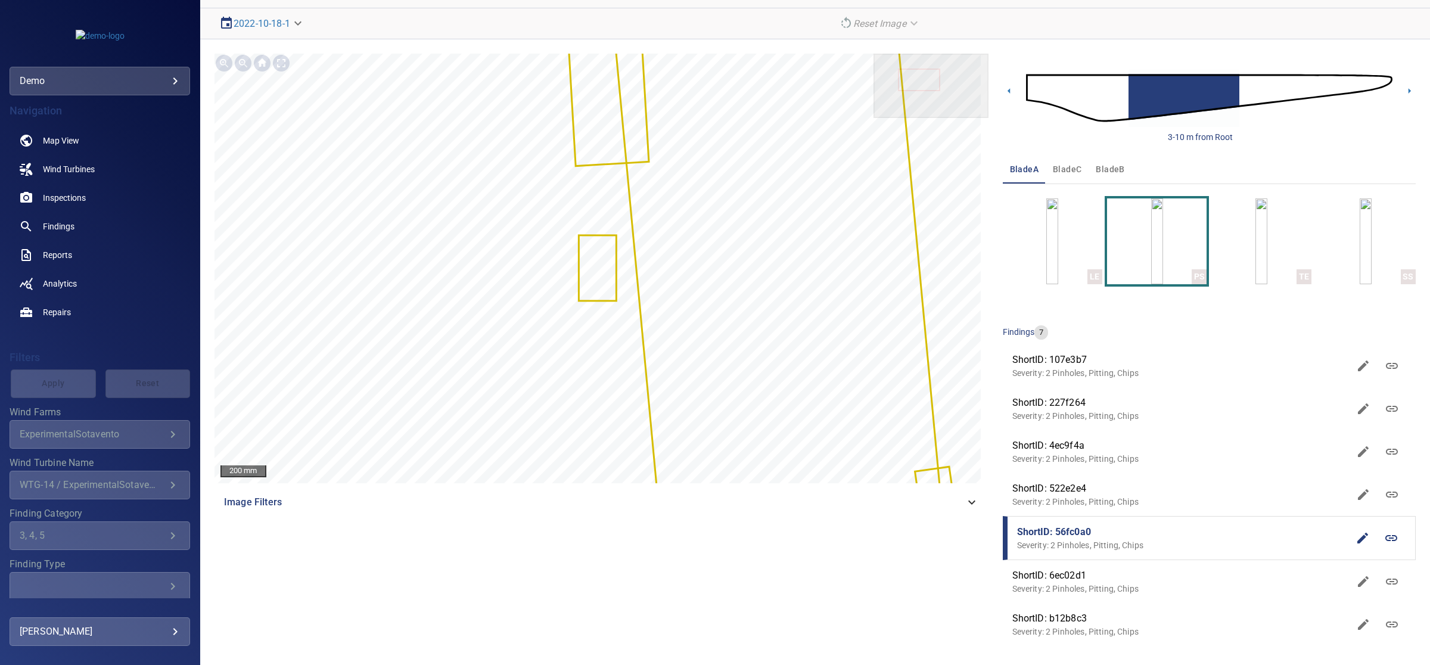
click at [1151, 542] on p "Severity: 2 Pinholes, Pitting, Chips" at bounding box center [1182, 545] width 331 height 12
click at [1308, 531] on span "ShortID: 56fc0a0" at bounding box center [1182, 532] width 331 height 14
click at [1077, 544] on p "Severity: 2 Pinholes, Pitting, Chips" at bounding box center [1182, 545] width 331 height 12
click at [1356, 539] on icon "button" at bounding box center [1363, 538] width 14 height 14
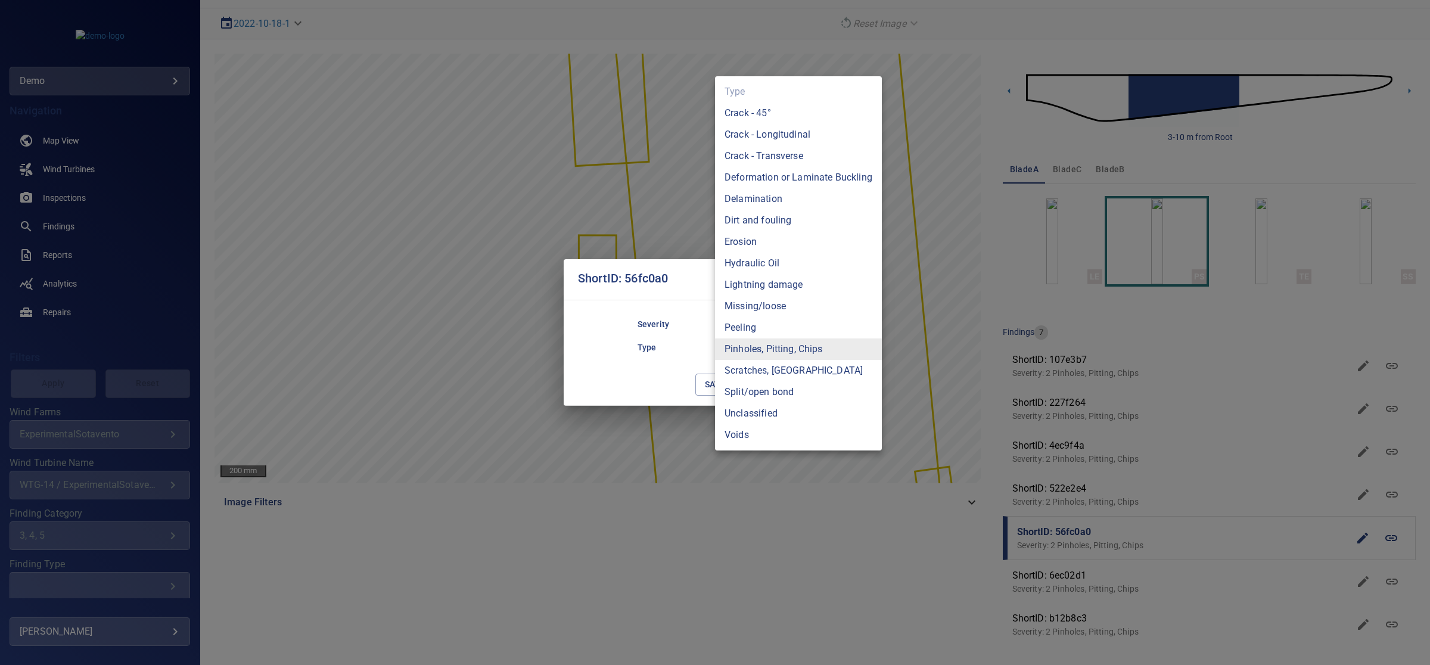
click at [824, 347] on body "**********" at bounding box center [715, 378] width 1430 height 757
click at [704, 292] on div at bounding box center [715, 332] width 1430 height 665
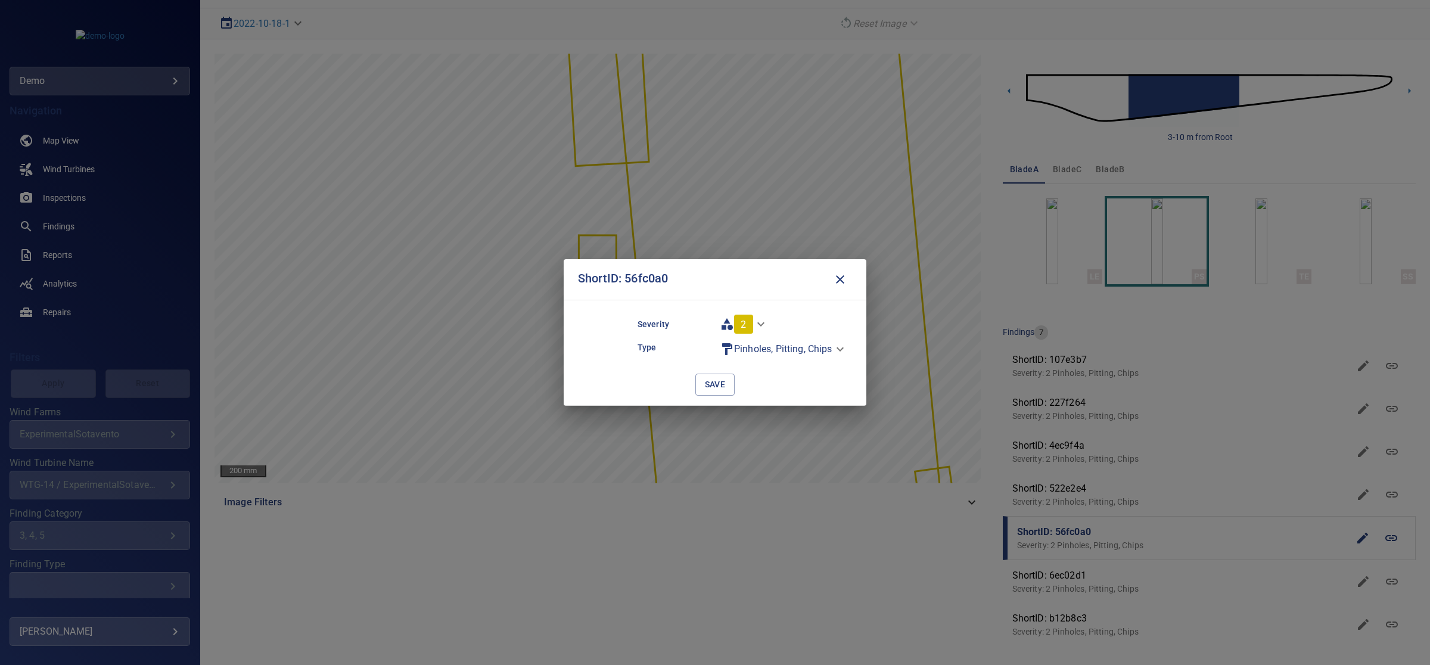
click at [840, 277] on icon "button" at bounding box center [840, 279] width 14 height 14
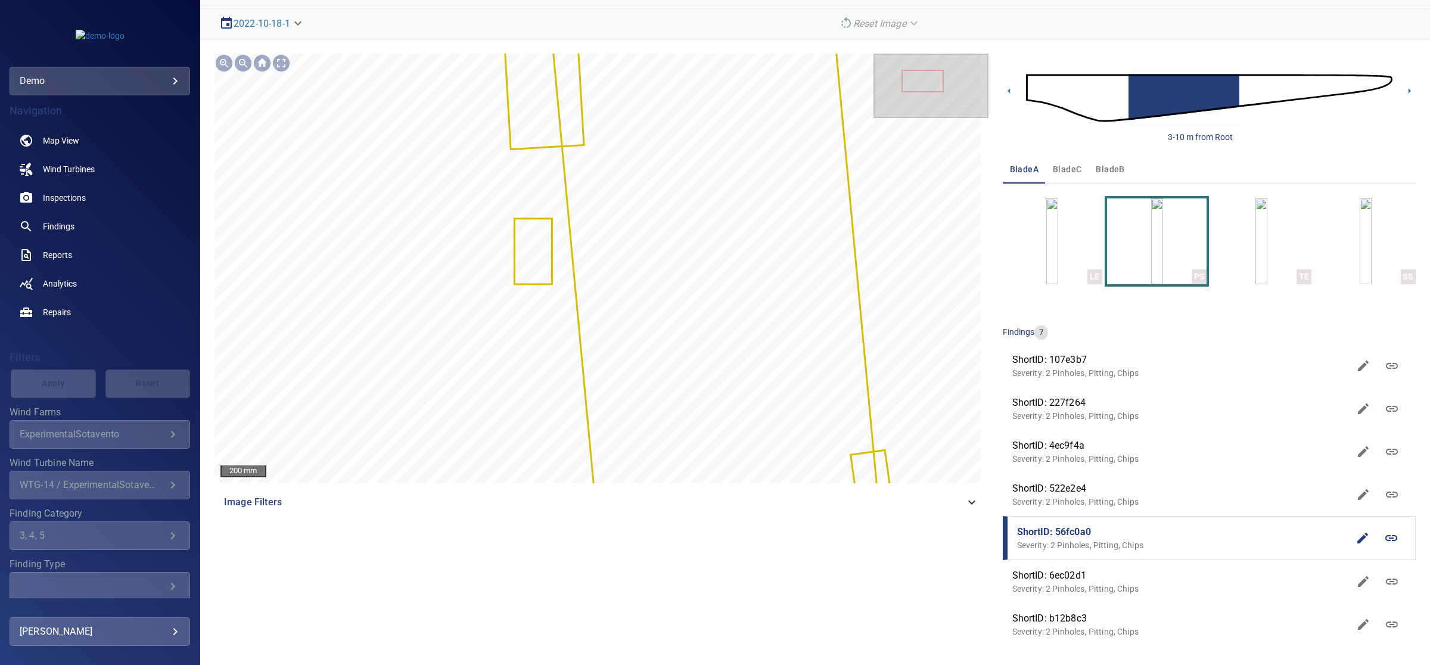
scroll to position [0, 0]
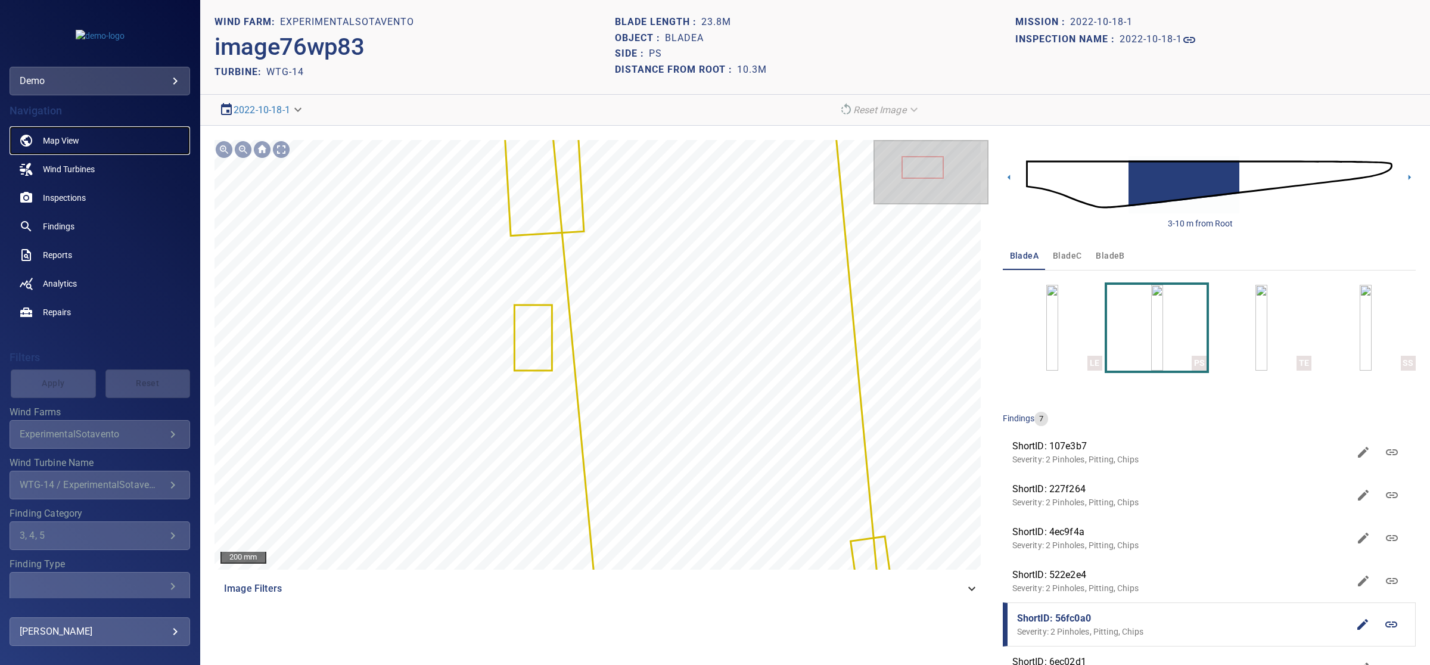
click at [103, 140] on link "Map View" at bounding box center [100, 140] width 181 height 29
